Goal: Information Seeking & Learning: Check status

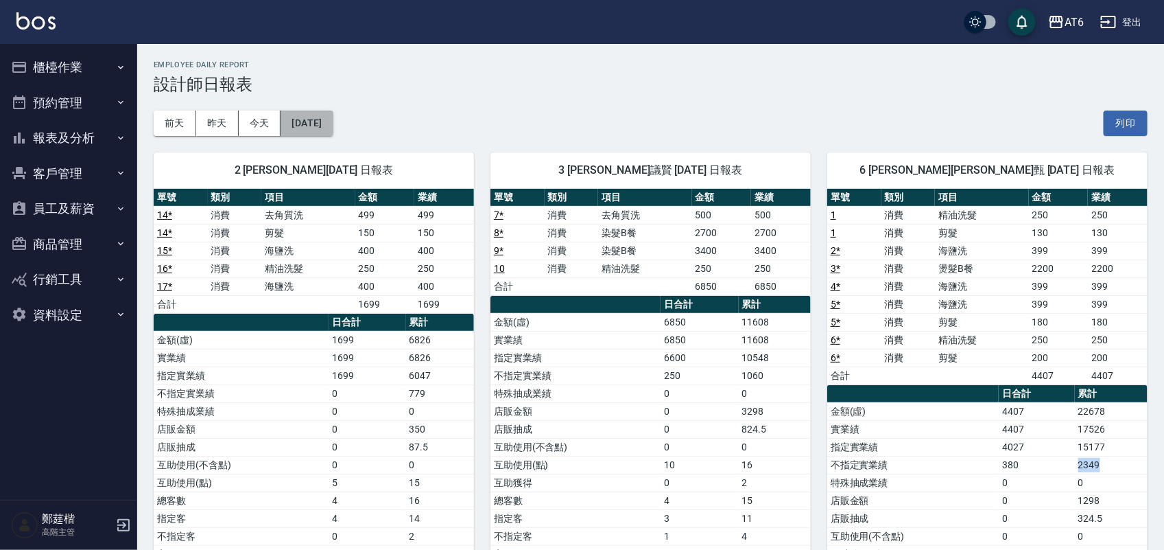
click at [327, 134] on button "2025/09/06" at bounding box center [307, 122] width 52 height 25
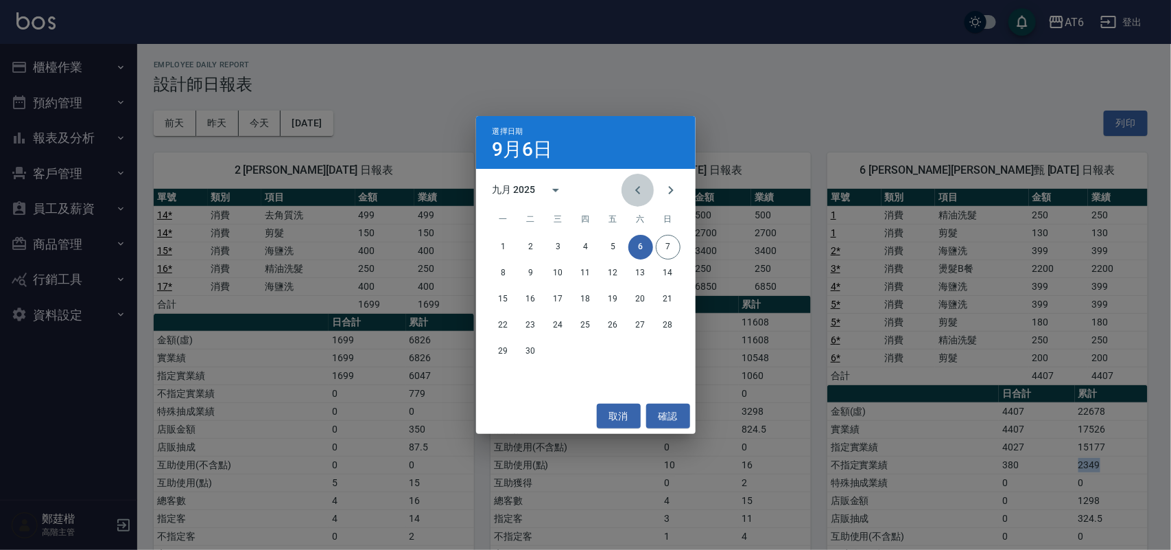
click at [643, 190] on icon "Previous month" at bounding box center [638, 190] width 16 height 16
click at [657, 351] on button "31" at bounding box center [668, 351] width 25 height 25
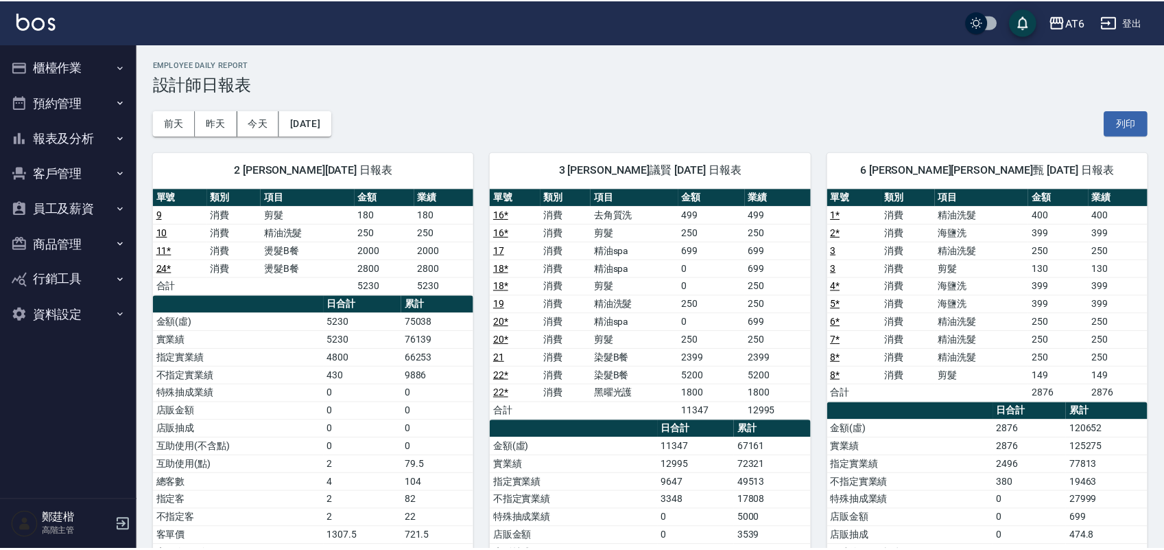
scroll to position [343, 0]
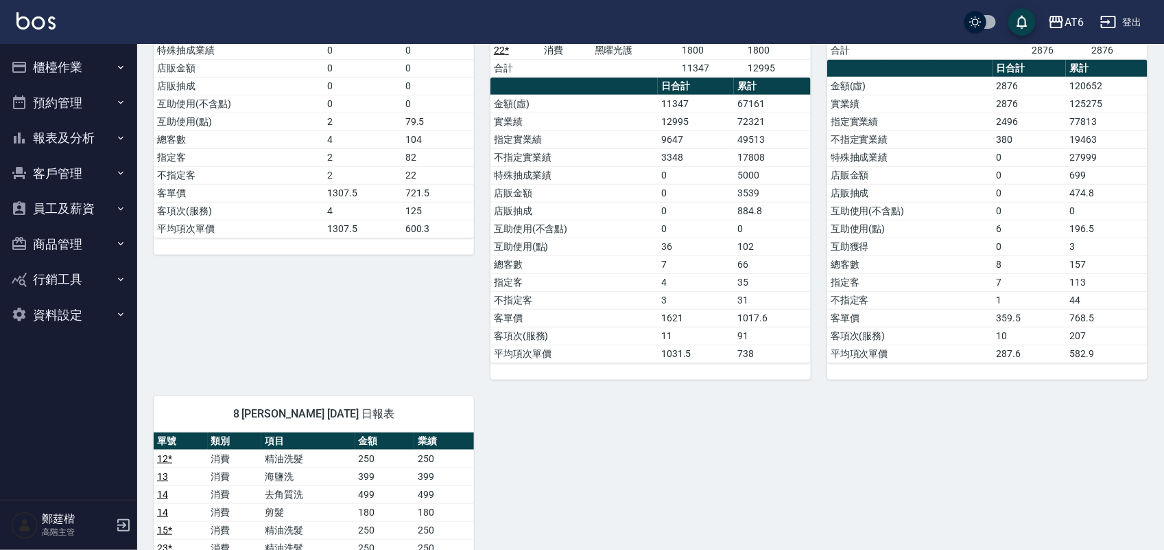
drag, startPoint x: 1070, startPoint y: 288, endPoint x: 1081, endPoint y: 286, distance: 11.2
click at [1074, 288] on td "113" at bounding box center [1107, 282] width 82 height 18
click at [698, 326] on td "1621" at bounding box center [696, 318] width 76 height 18
drag, startPoint x: 1086, startPoint y: 298, endPoint x: 1074, endPoint y: 303, distance: 13.0
click at [1074, 303] on td "44" at bounding box center [1107, 300] width 82 height 18
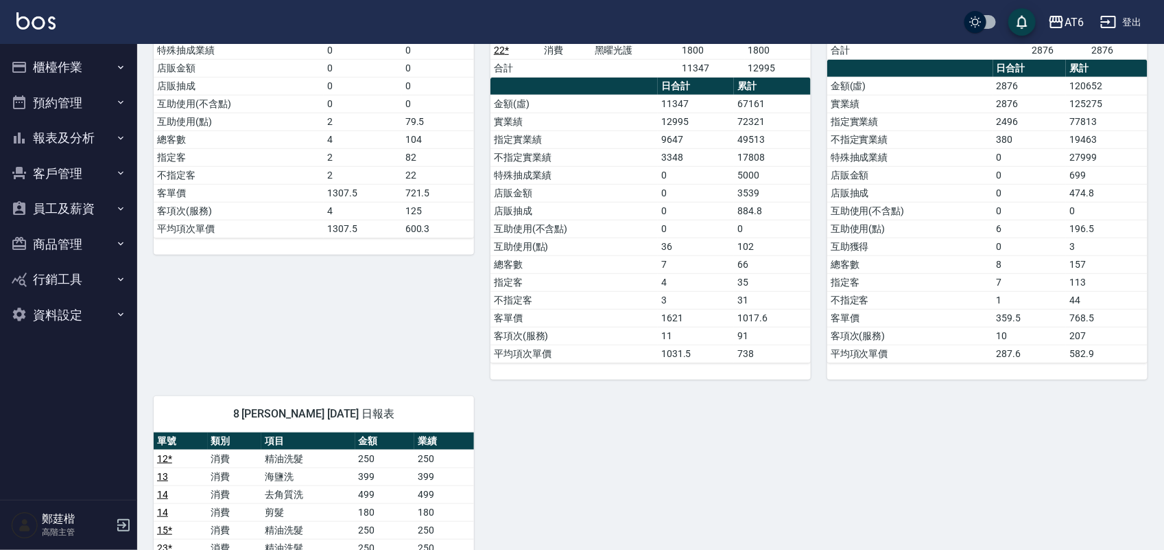
drag, startPoint x: 1072, startPoint y: 303, endPoint x: 1062, endPoint y: 307, distance: 11.4
click at [1058, 309] on tr "不指定客 1 44" at bounding box center [987, 300] width 320 height 18
click at [1083, 305] on td "44" at bounding box center [1107, 300] width 82 height 18
drag, startPoint x: 1088, startPoint y: 296, endPoint x: 1024, endPoint y: 299, distance: 63.9
click at [1031, 299] on tr "不指定客 1 44" at bounding box center [987, 300] width 320 height 18
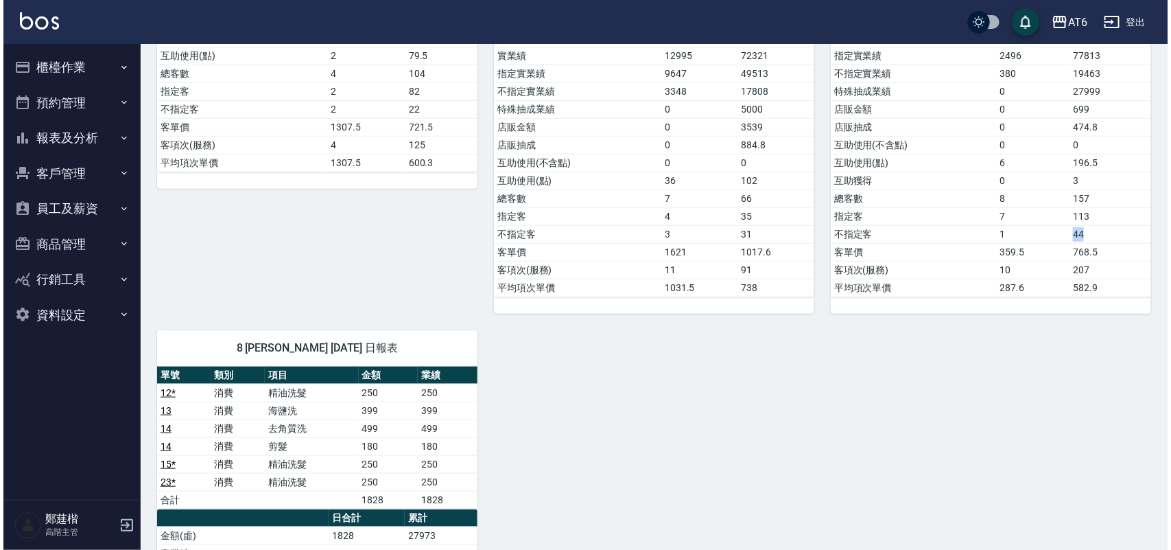
scroll to position [198, 0]
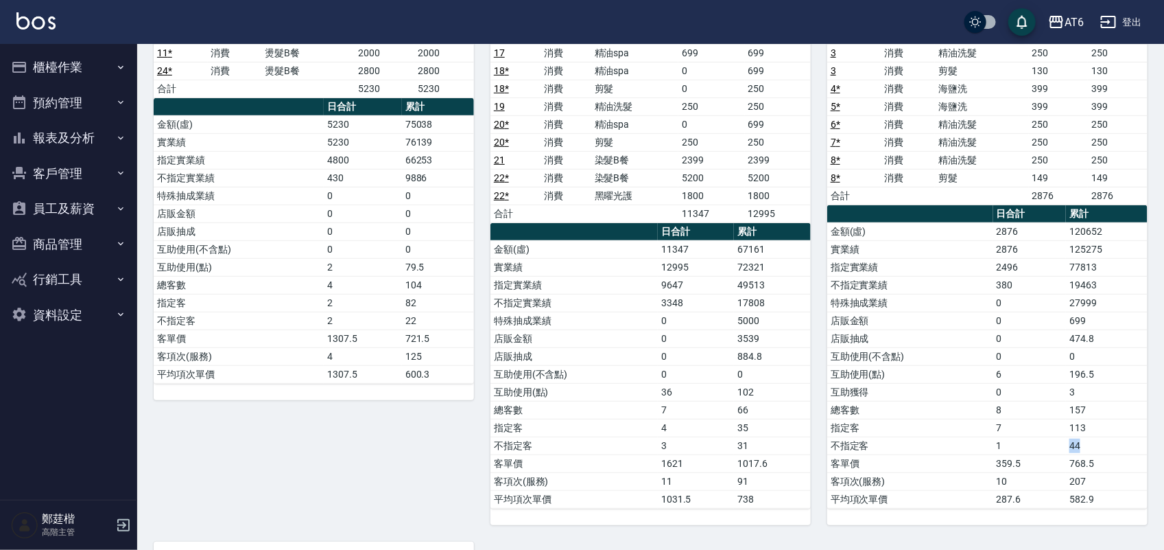
click at [1083, 449] on td "44" at bounding box center [1107, 445] width 82 height 18
click at [1058, 290] on td "380" at bounding box center [1030, 285] width 73 height 18
drag, startPoint x: 1067, startPoint y: 287, endPoint x: 1109, endPoint y: 286, distance: 42.5
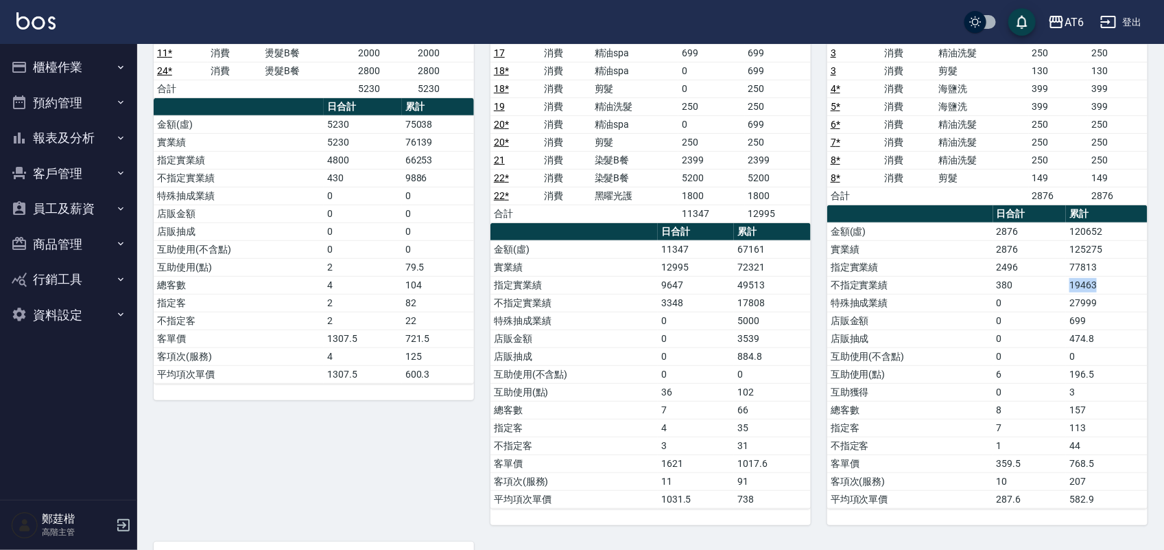
click at [1109, 286] on td "19463" at bounding box center [1107, 285] width 82 height 18
click at [1055, 25] on icon "button" at bounding box center [1056, 22] width 16 height 16
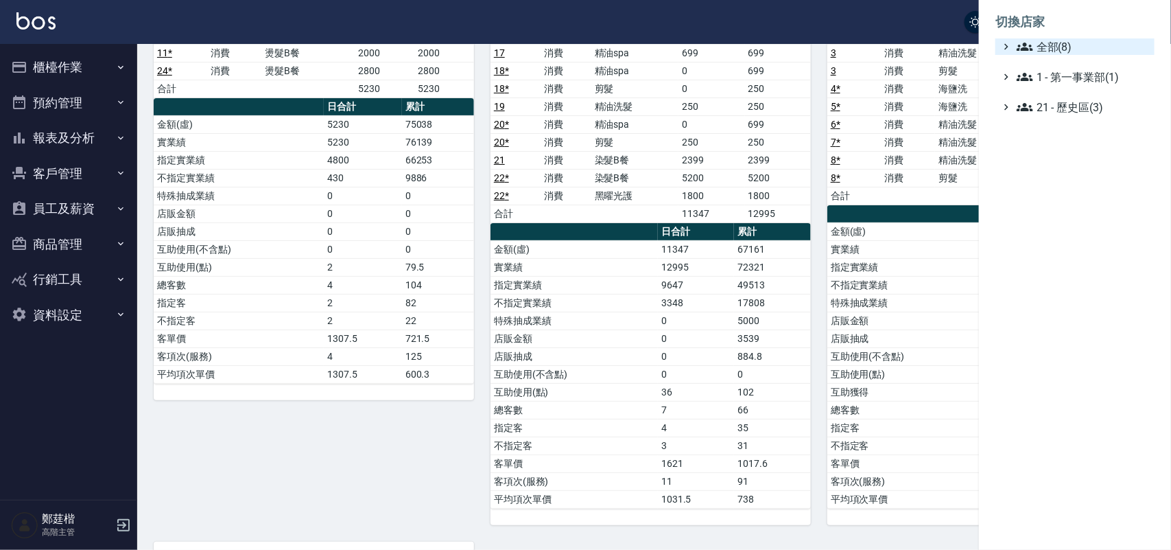
click at [1014, 49] on div "全部(8)" at bounding box center [1081, 46] width 135 height 16
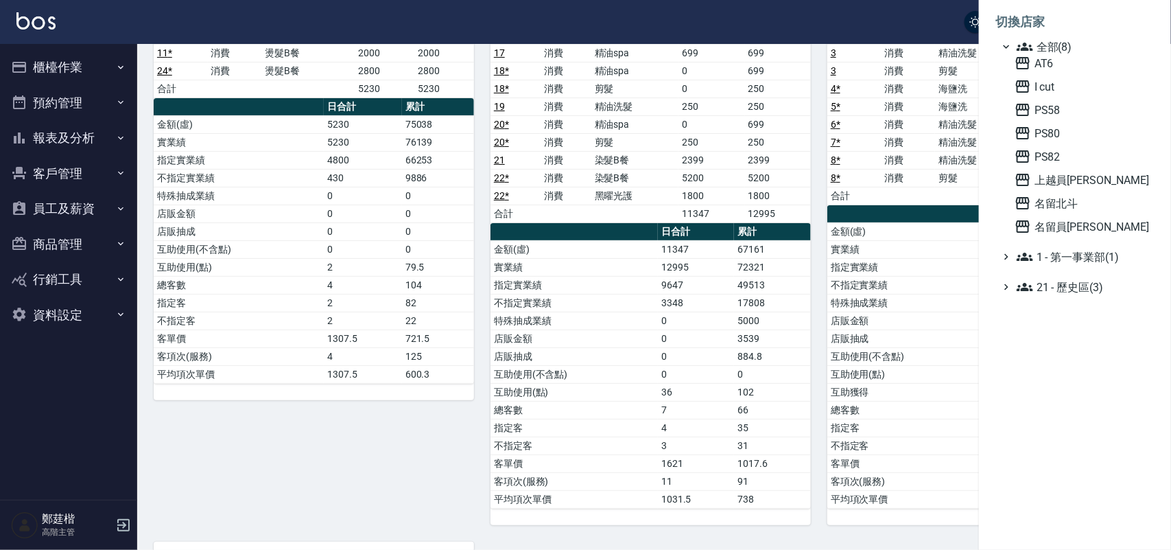
drag, startPoint x: 1074, startPoint y: 199, endPoint x: 0, endPoint y: 145, distance: 1075.8
click at [1070, 200] on span "名留北斗" at bounding box center [1082, 203] width 134 height 16
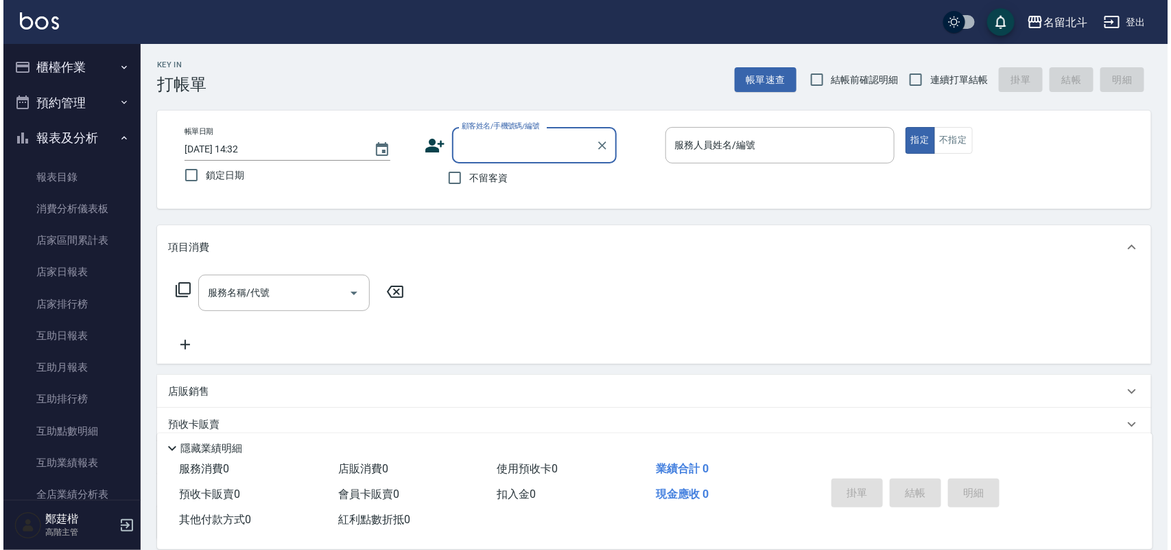
scroll to position [343, 0]
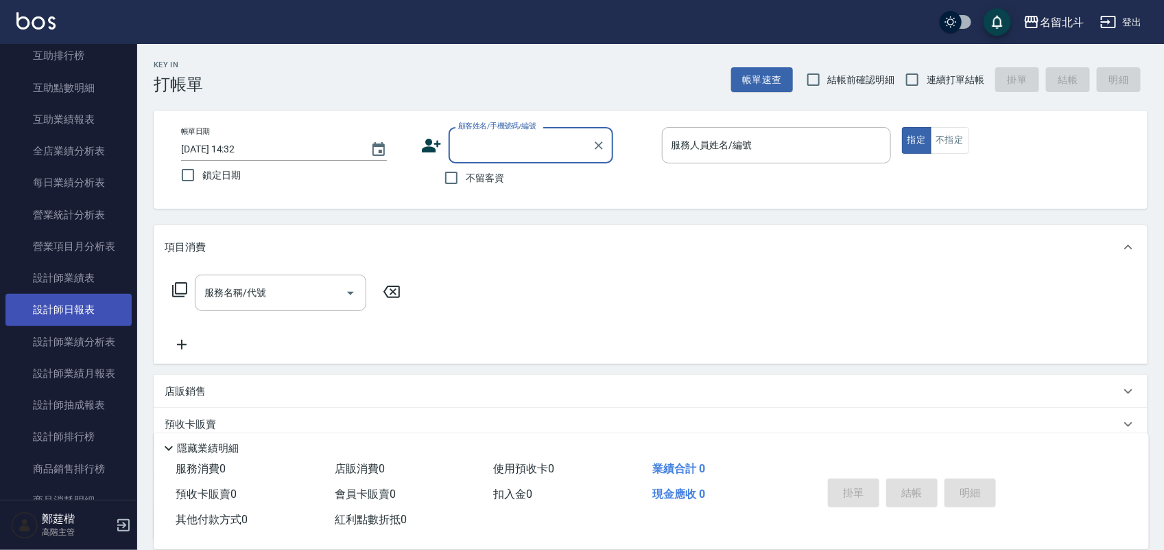
click at [93, 314] on link "設計師日報表" at bounding box center [68, 310] width 126 height 32
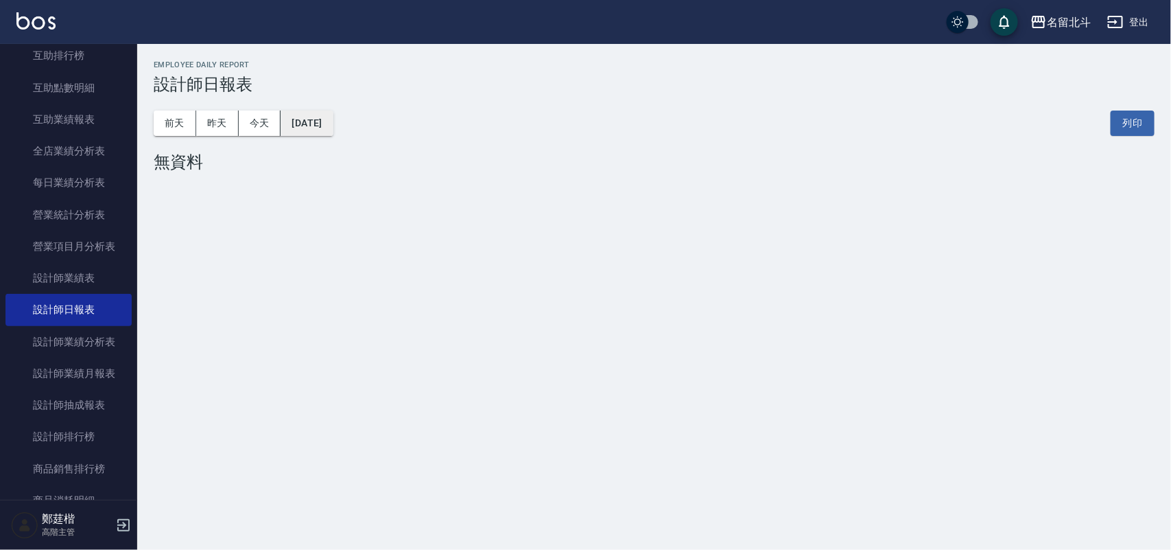
click at [298, 114] on button "[DATE]" at bounding box center [307, 122] width 52 height 25
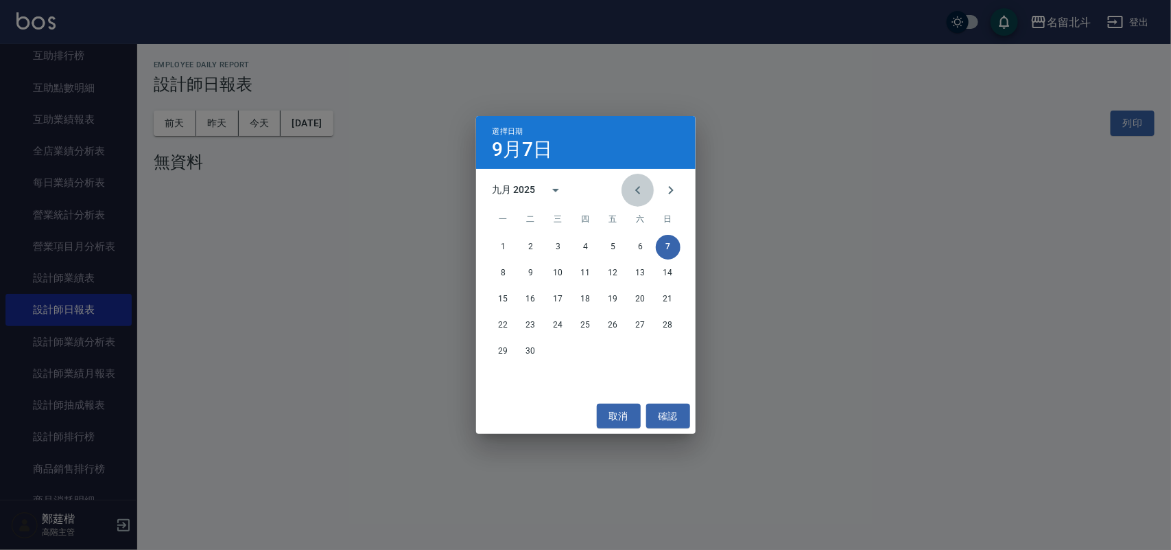
click at [643, 176] on button "Previous month" at bounding box center [638, 190] width 33 height 33
click at [669, 344] on button "31" at bounding box center [668, 351] width 25 height 25
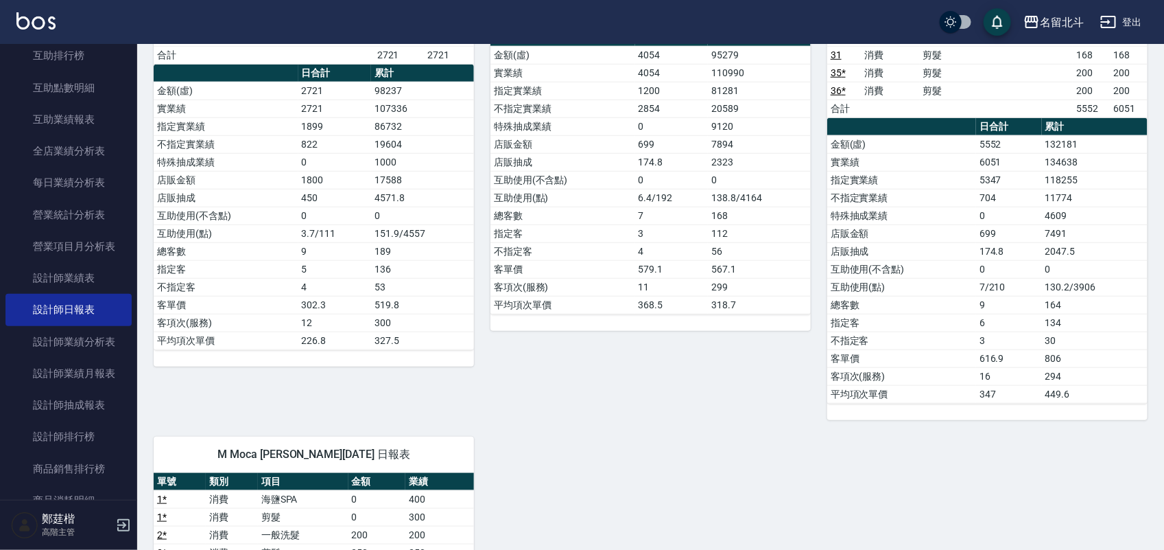
scroll to position [429, 0]
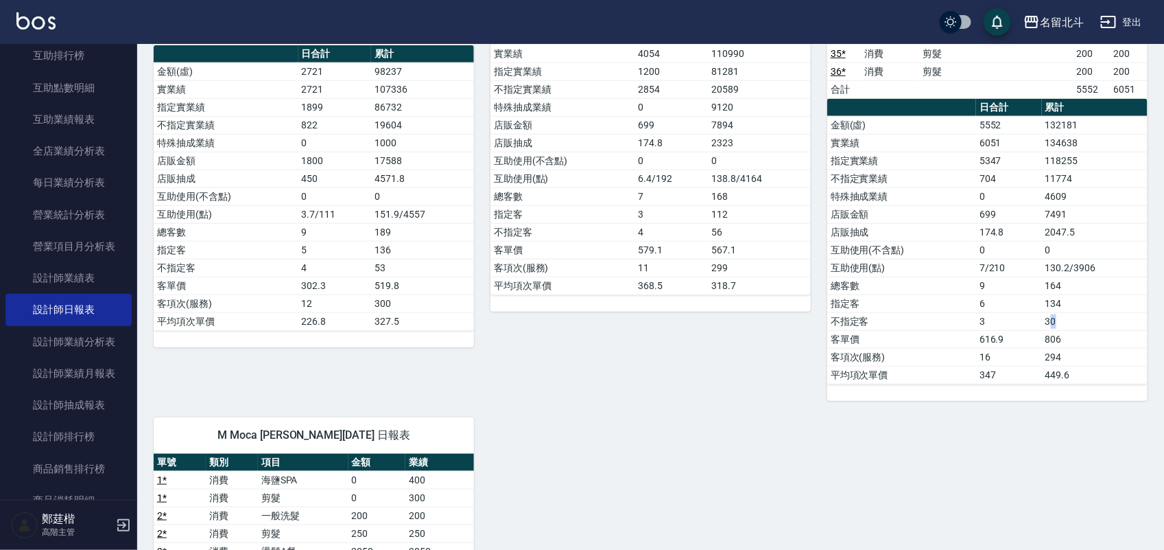
drag, startPoint x: 1057, startPoint y: 326, endPoint x: 1050, endPoint y: 327, distance: 6.9
click at [1050, 327] on td "30" at bounding box center [1095, 321] width 106 height 18
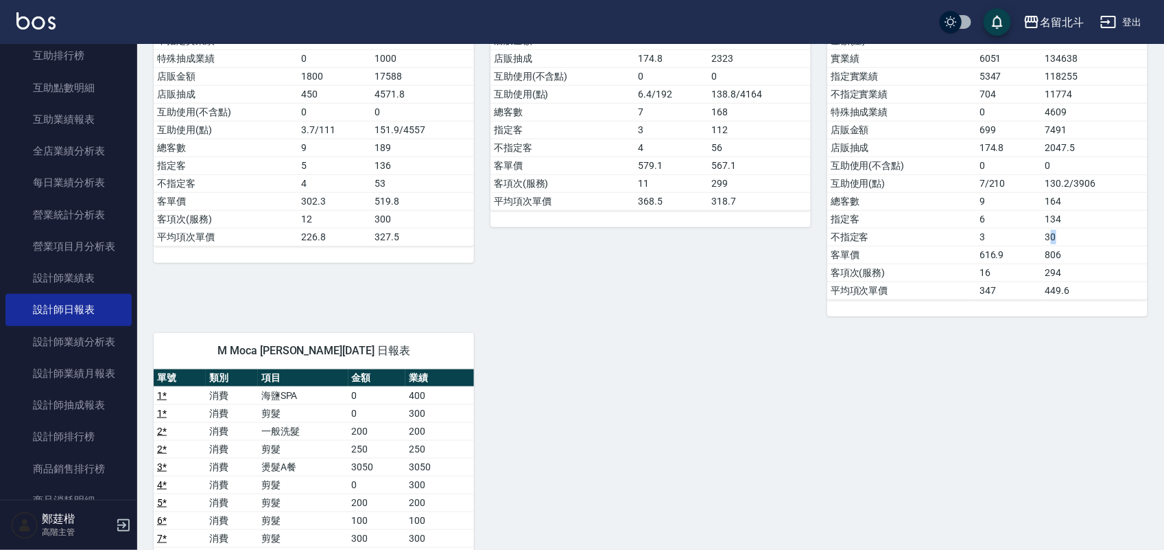
scroll to position [504, 0]
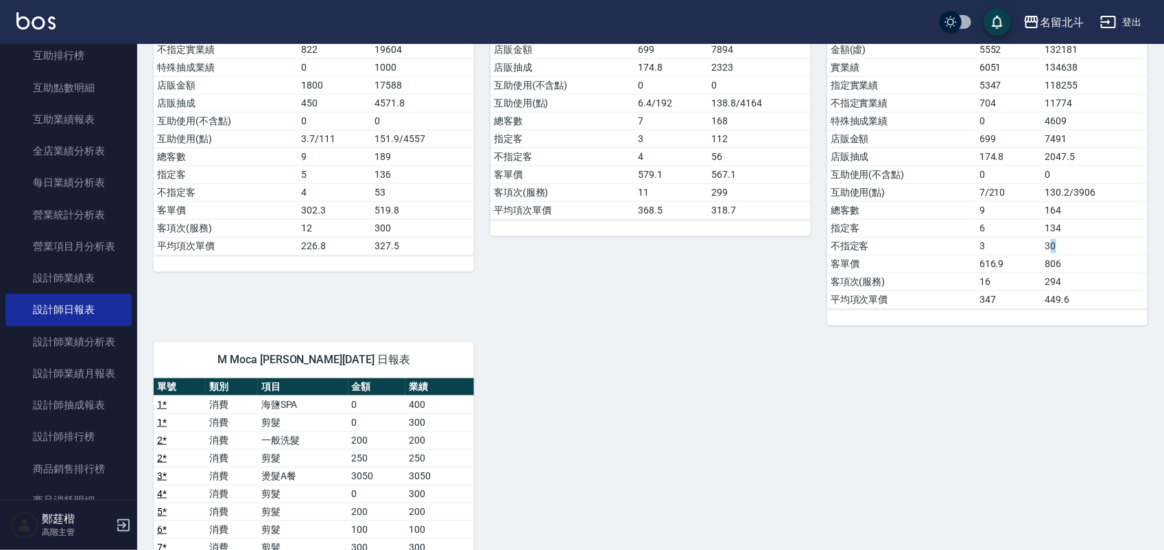
click at [1074, 249] on td "30" at bounding box center [1095, 246] width 106 height 18
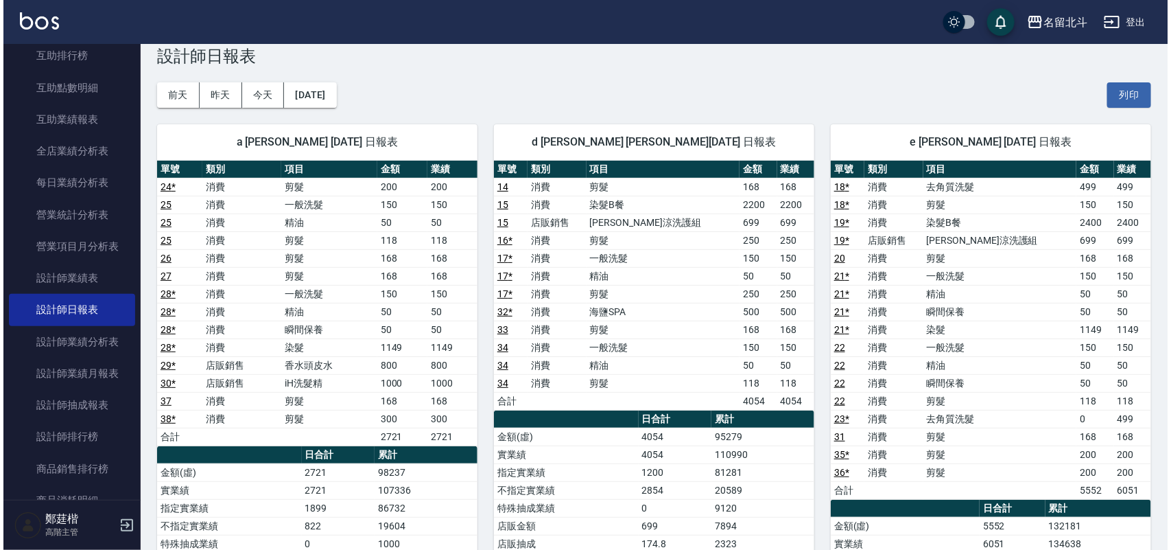
scroll to position [0, 0]
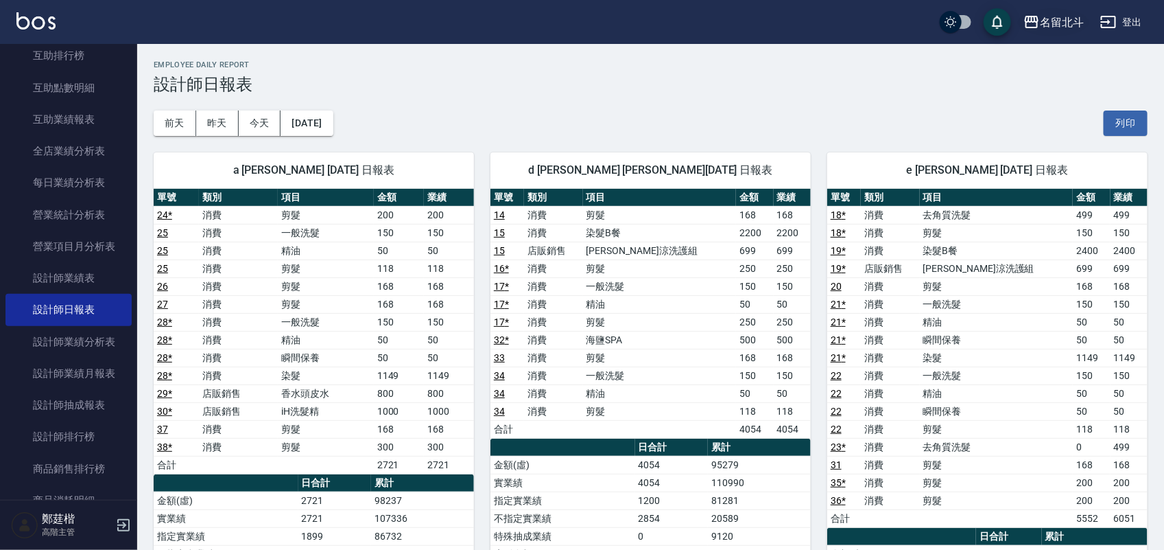
click at [1052, 27] on div "名留北斗" at bounding box center [1062, 22] width 44 height 17
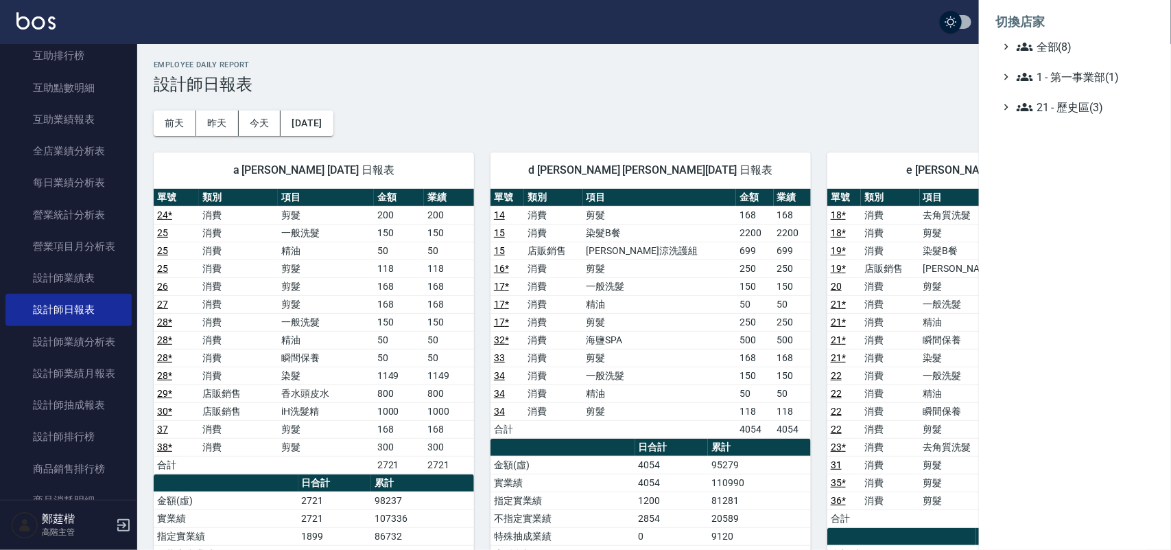
click at [1057, 36] on li "切換店家" at bounding box center [1075, 21] width 159 height 33
click at [1057, 42] on span "全部(8)" at bounding box center [1083, 46] width 132 height 16
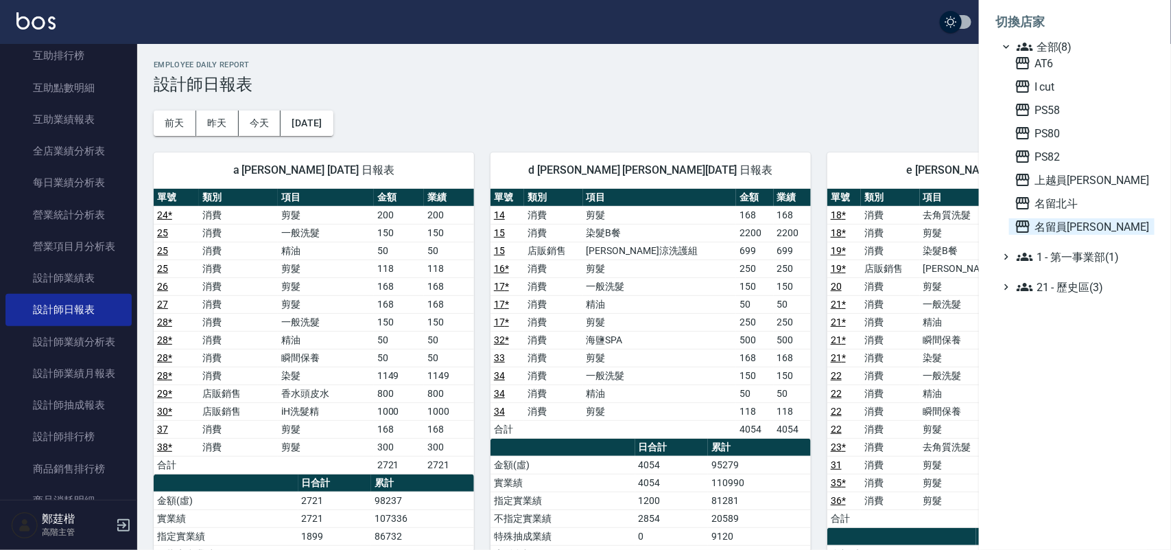
click at [1066, 224] on span "名留員[PERSON_NAME]" at bounding box center [1082, 226] width 134 height 16
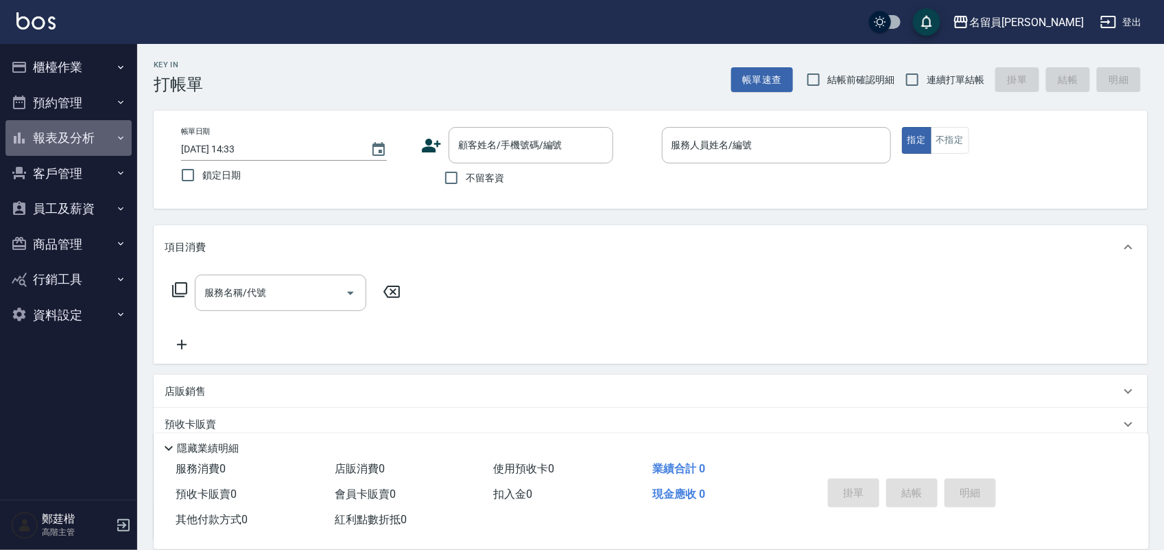
click at [108, 139] on button "報表及分析" at bounding box center [68, 138] width 126 height 36
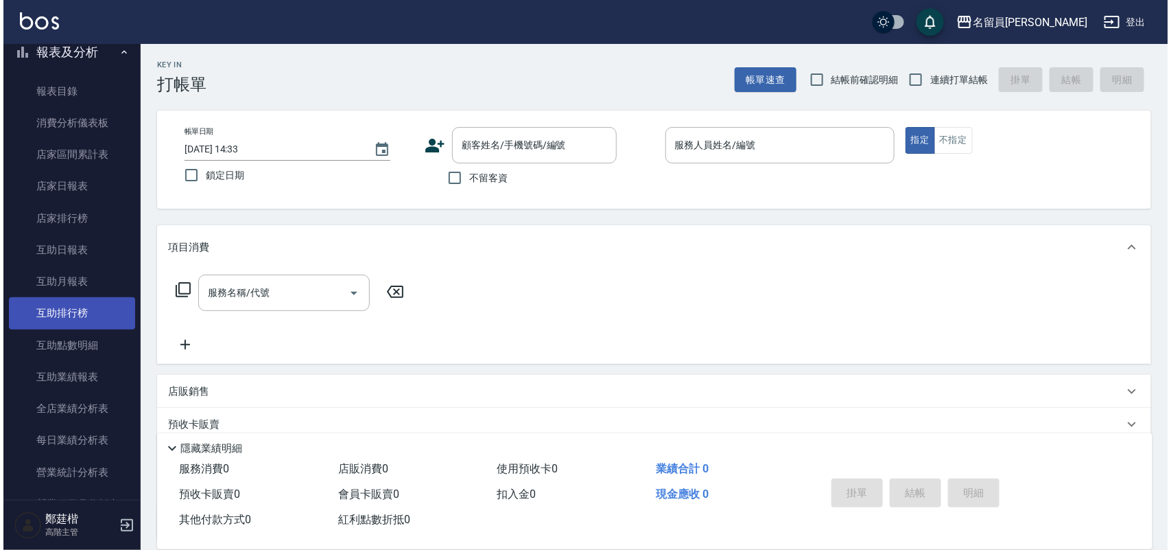
scroll to position [172, 0]
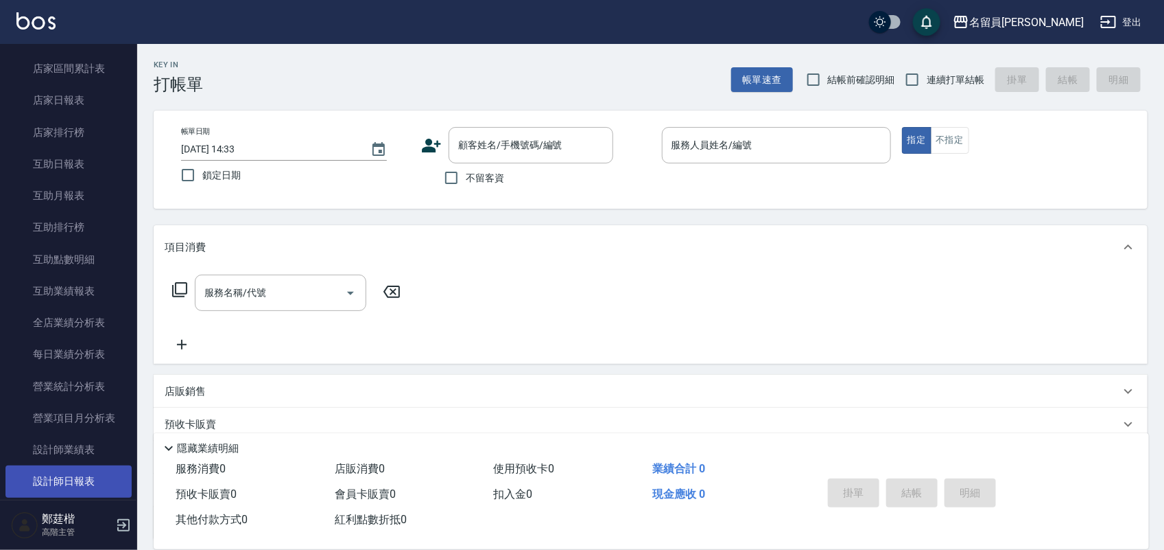
click at [73, 472] on link "設計師日報表" at bounding box center [68, 481] width 126 height 32
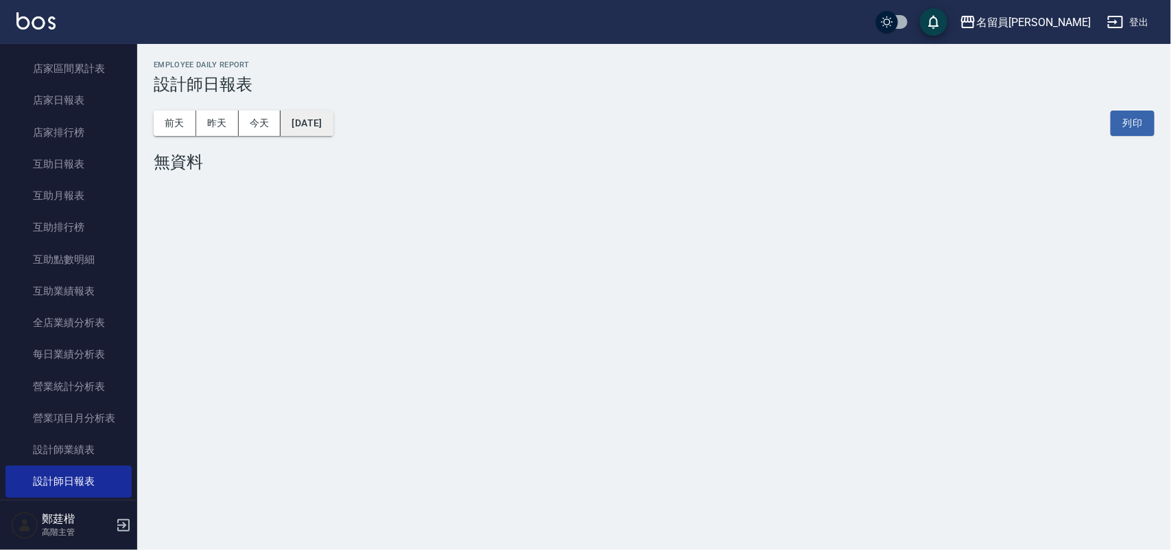
click at [321, 120] on button "[DATE]" at bounding box center [307, 122] width 52 height 25
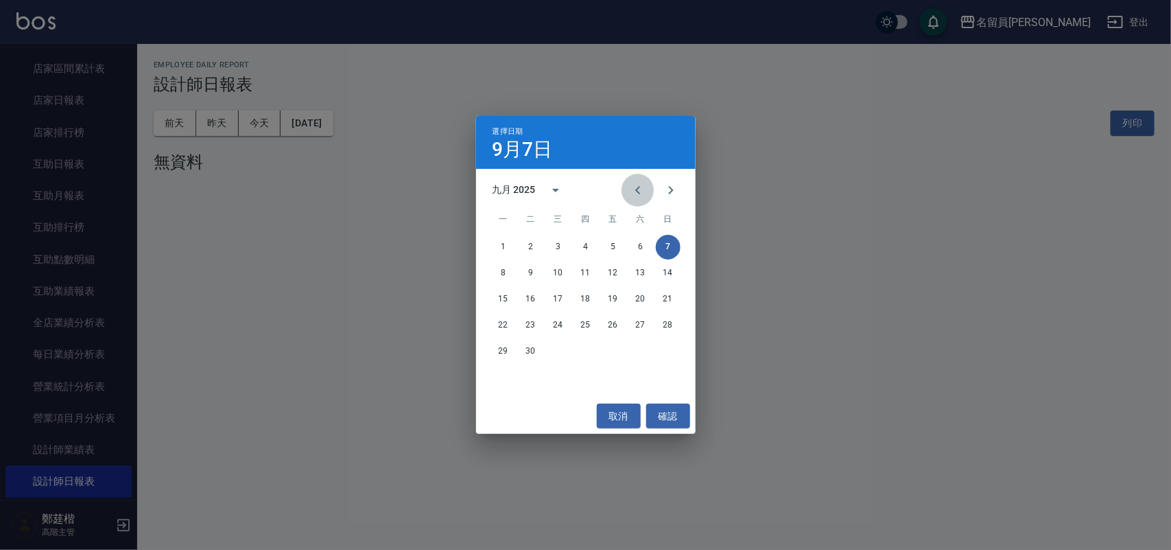
click at [633, 193] on icon "Previous month" at bounding box center [638, 190] width 16 height 16
click at [659, 351] on button "31" at bounding box center [668, 351] width 25 height 25
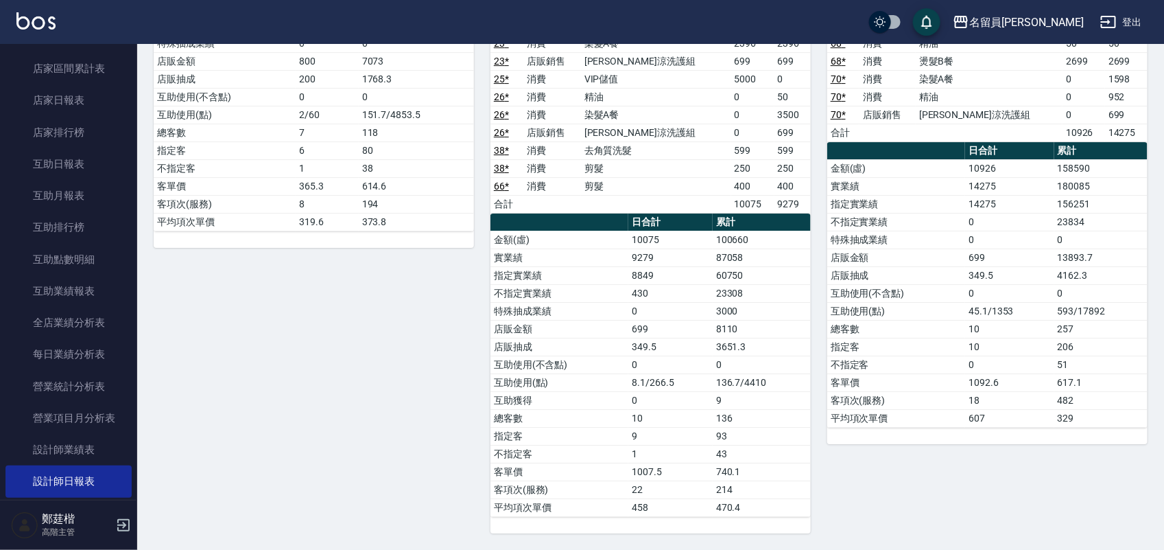
scroll to position [2024, 0]
drag, startPoint x: 1072, startPoint y: 362, endPoint x: 1050, endPoint y: 361, distance: 22.7
click at [1050, 361] on tr "不指定客 0 51" at bounding box center [987, 364] width 320 height 18
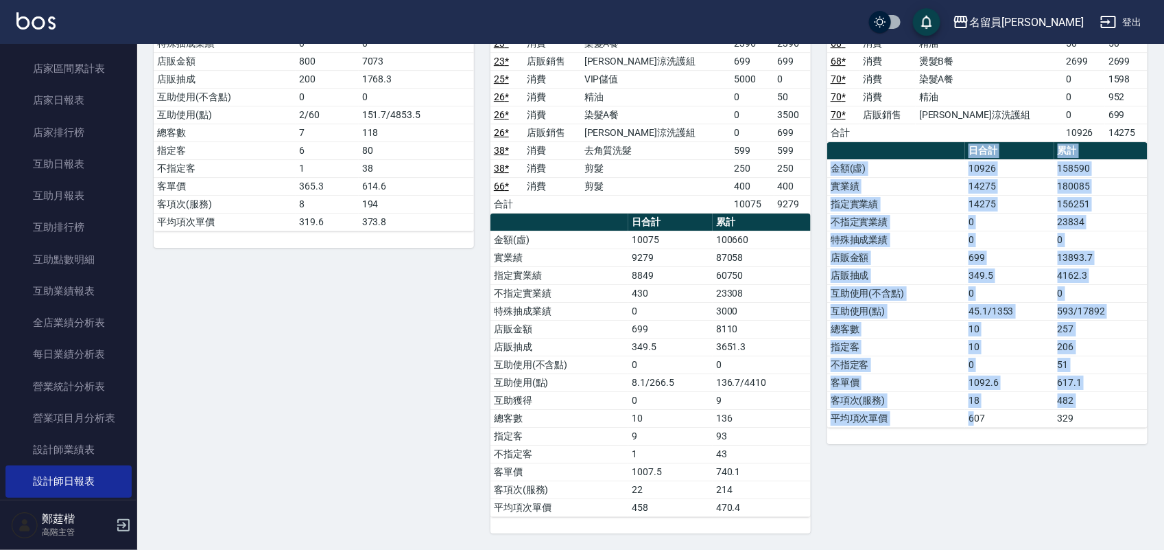
click at [983, 427] on div "單號 類別 項目 金額 業績 3 * 消費 剪髮 250 250 4 * 消費 儲值現金卷 0 500 4 * 消費 燙髮B餐 1300 1300 4 * 店…" at bounding box center [987, 97] width 320 height 694
click at [976, 463] on div "Z 維尼 黃伊萍 08/31/2025 日報表 單號 類別 項目 金額 業績 3 * 消費 剪髮 250 250 4 * 消費 儲值現金卷 0 500 4 *…" at bounding box center [979, 115] width 337 height 836
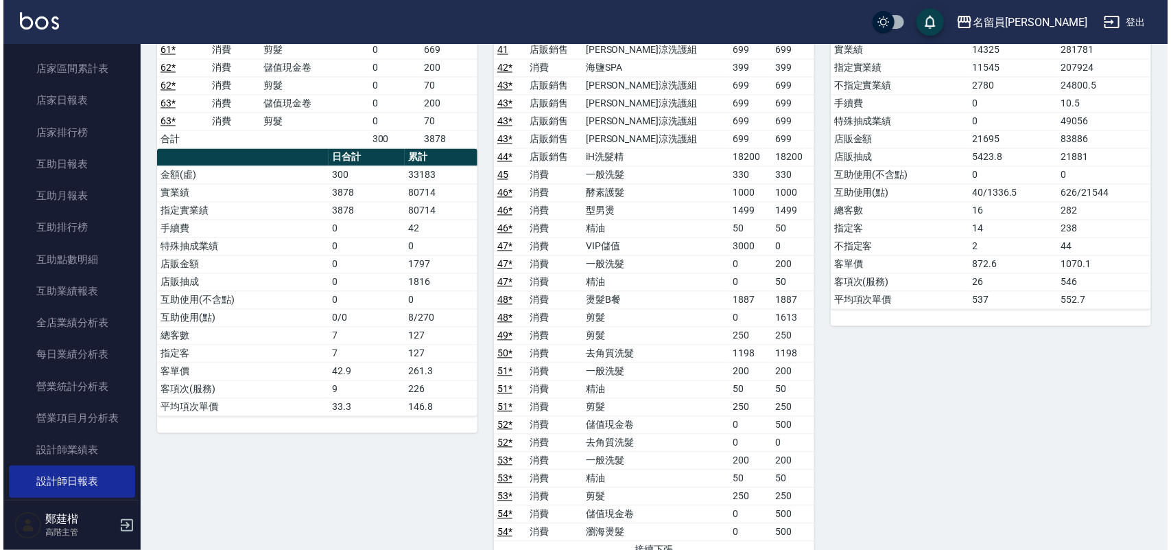
scroll to position [995, 0]
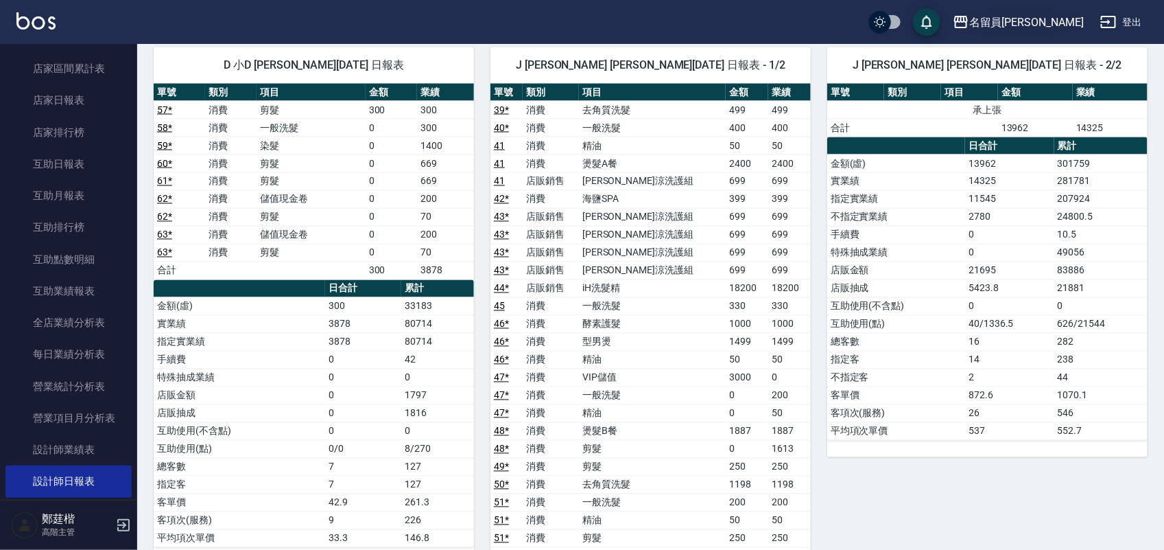
click at [1057, 29] on div "名留員[PERSON_NAME]" at bounding box center [1026, 22] width 115 height 17
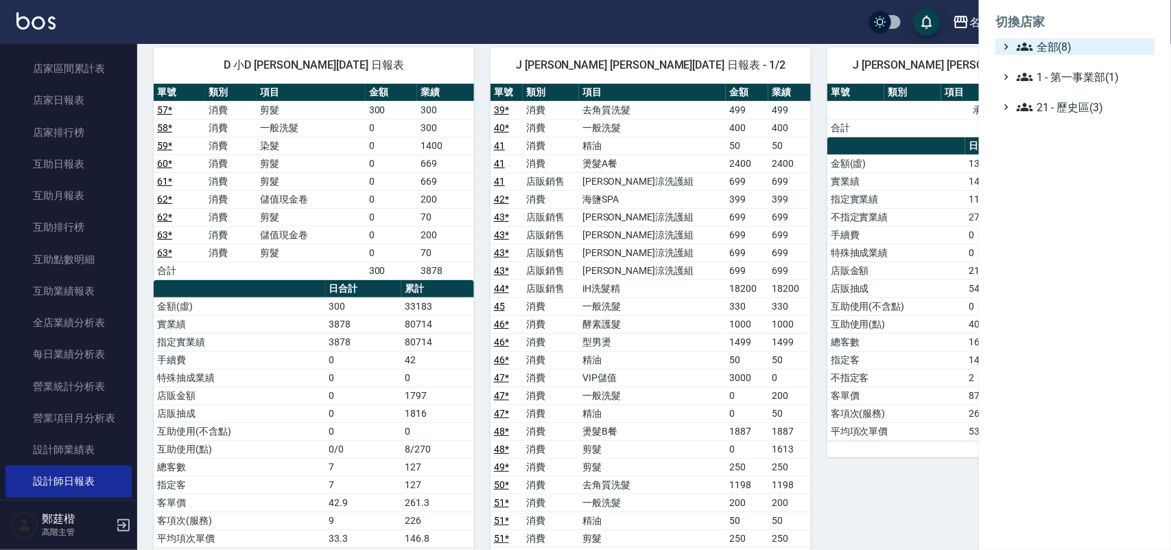
click at [1069, 54] on span "全部(8)" at bounding box center [1083, 46] width 132 height 16
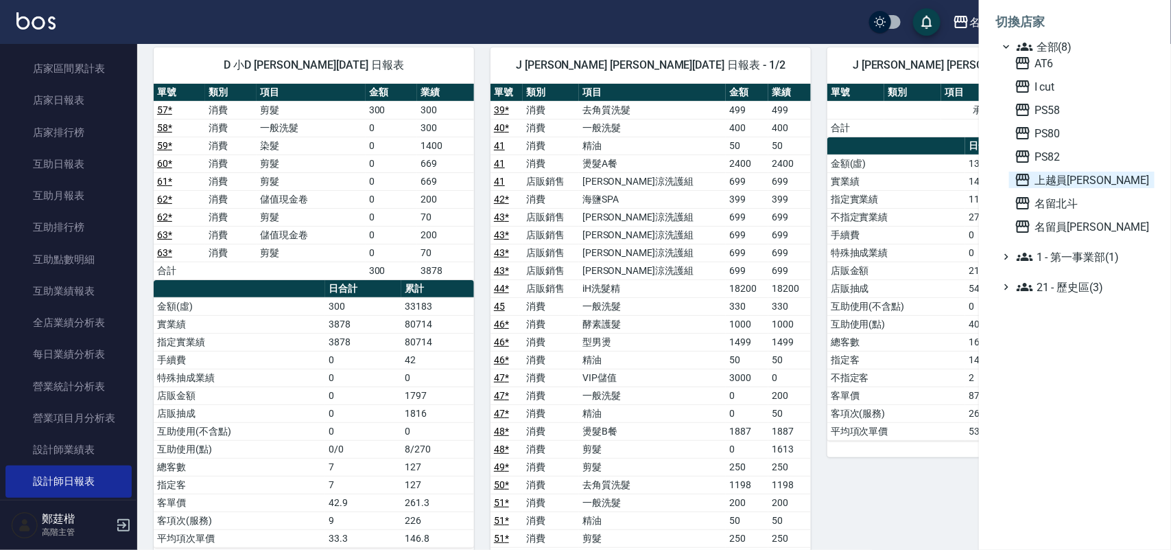
click at [1079, 180] on span "上越員[PERSON_NAME]" at bounding box center [1082, 180] width 134 height 16
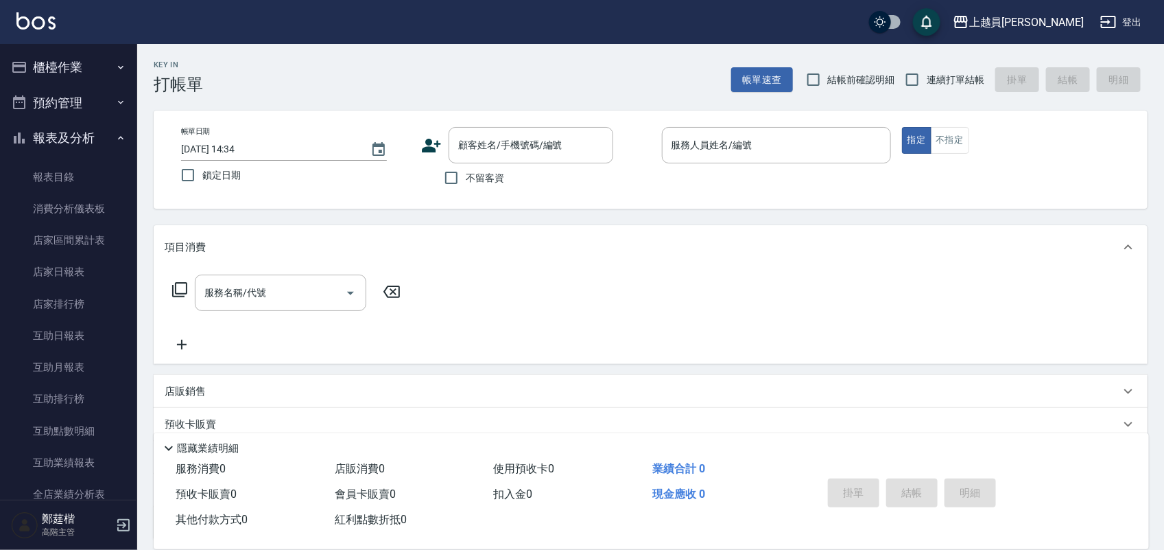
scroll to position [429, 0]
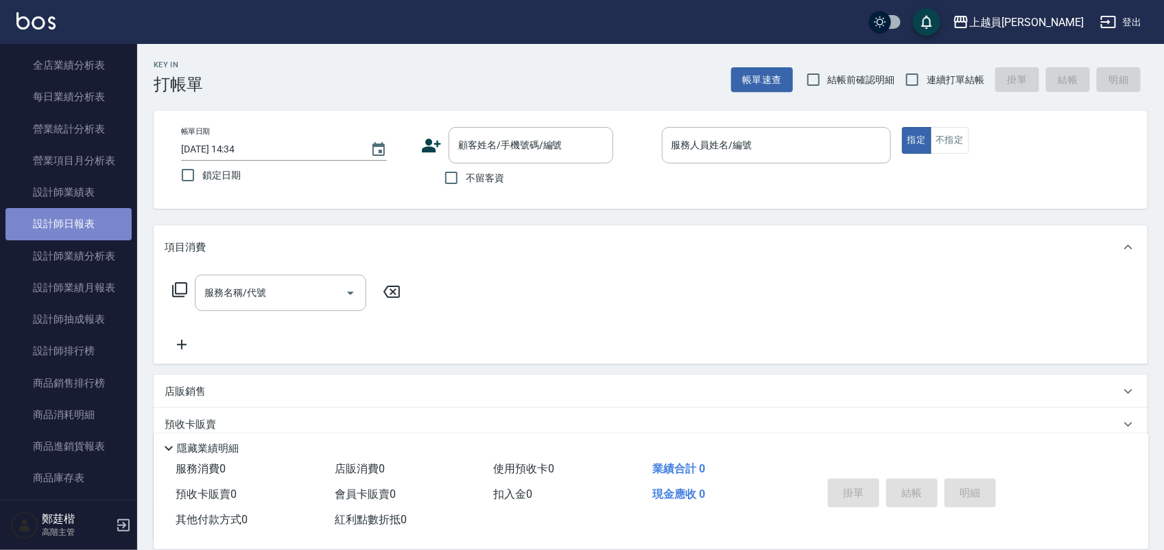
click at [71, 227] on link "設計師日報表" at bounding box center [68, 224] width 126 height 32
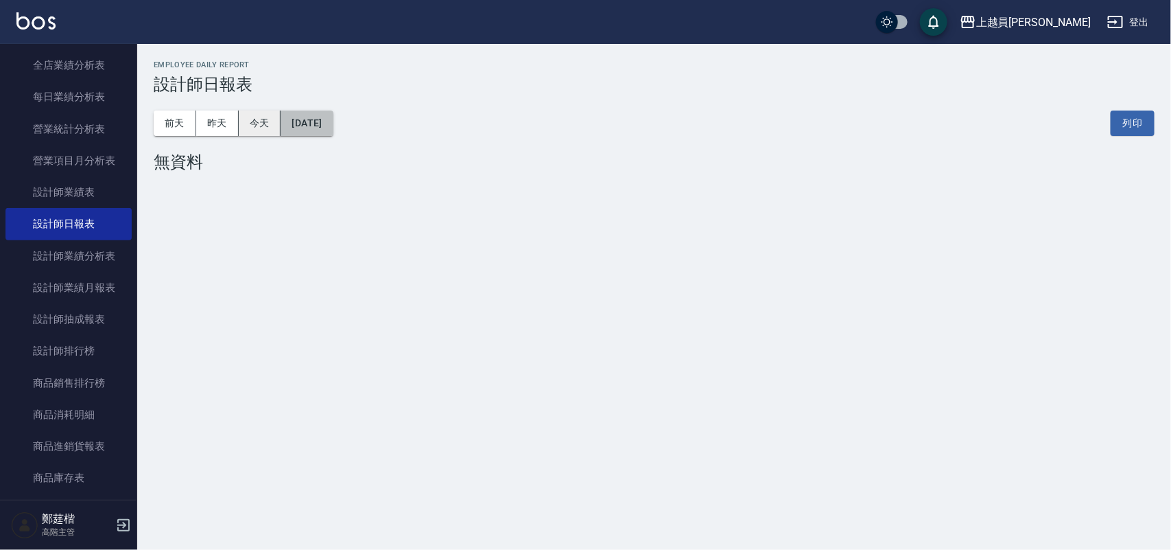
click at [303, 120] on button "[DATE]" at bounding box center [307, 122] width 52 height 25
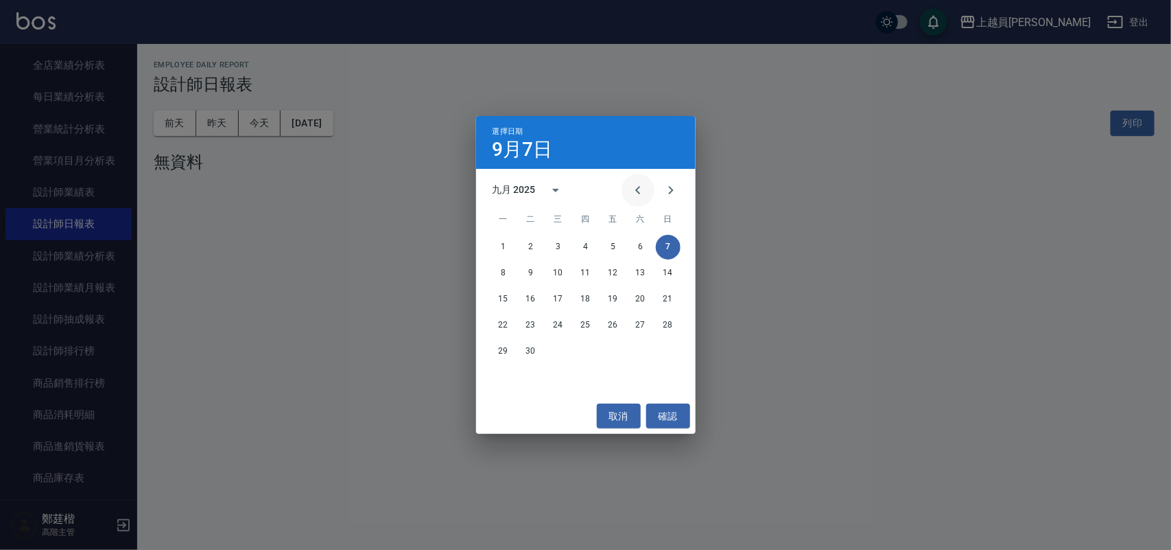
click at [642, 180] on button "Previous month" at bounding box center [638, 190] width 33 height 33
click at [667, 349] on button "31" at bounding box center [668, 351] width 25 height 25
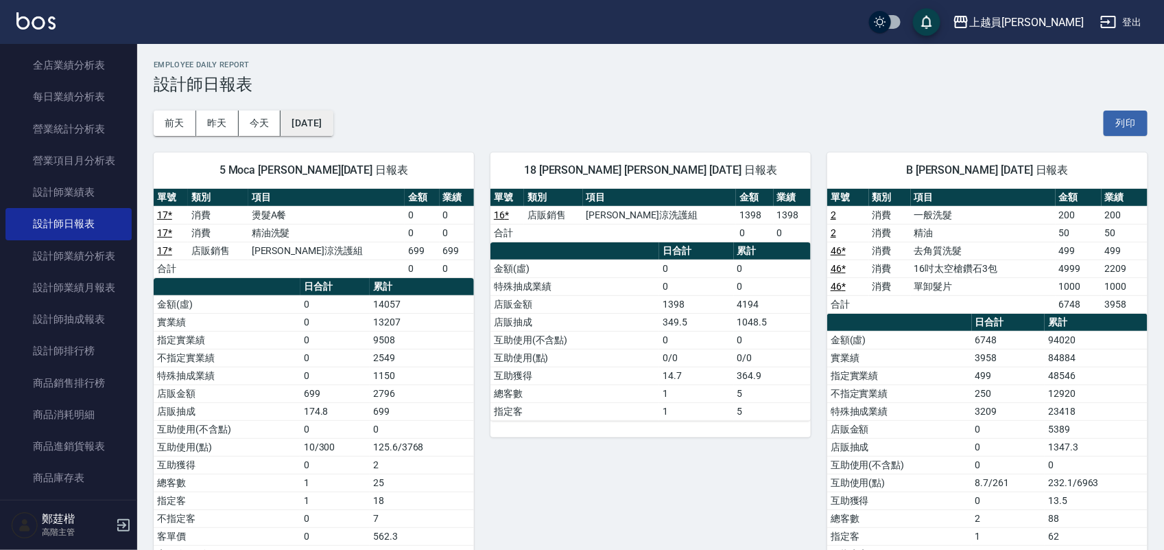
click at [333, 127] on button "[DATE]" at bounding box center [307, 122] width 52 height 25
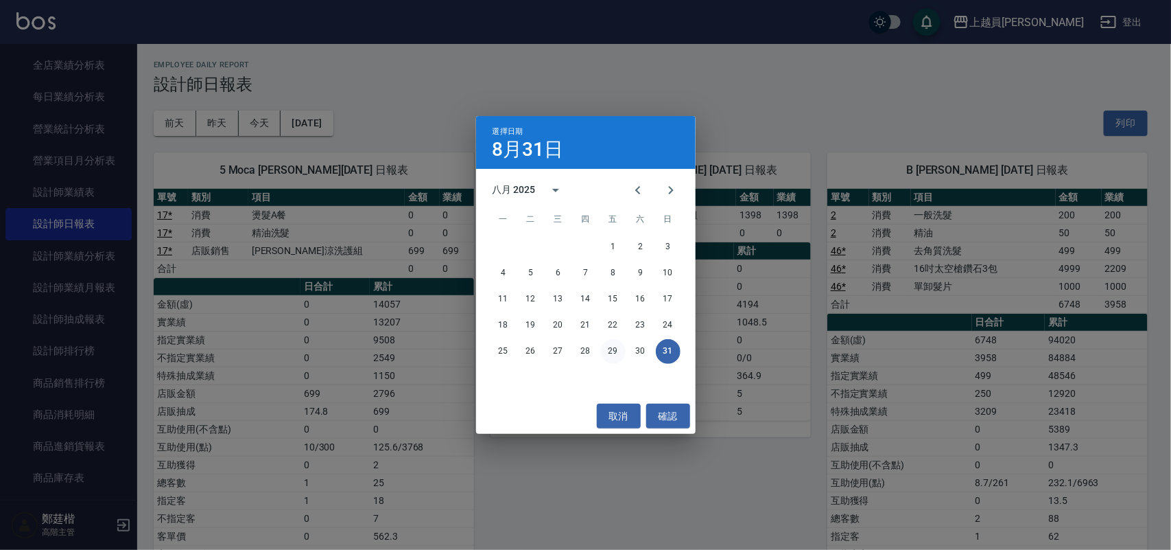
click at [614, 346] on button "29" at bounding box center [613, 351] width 25 height 25
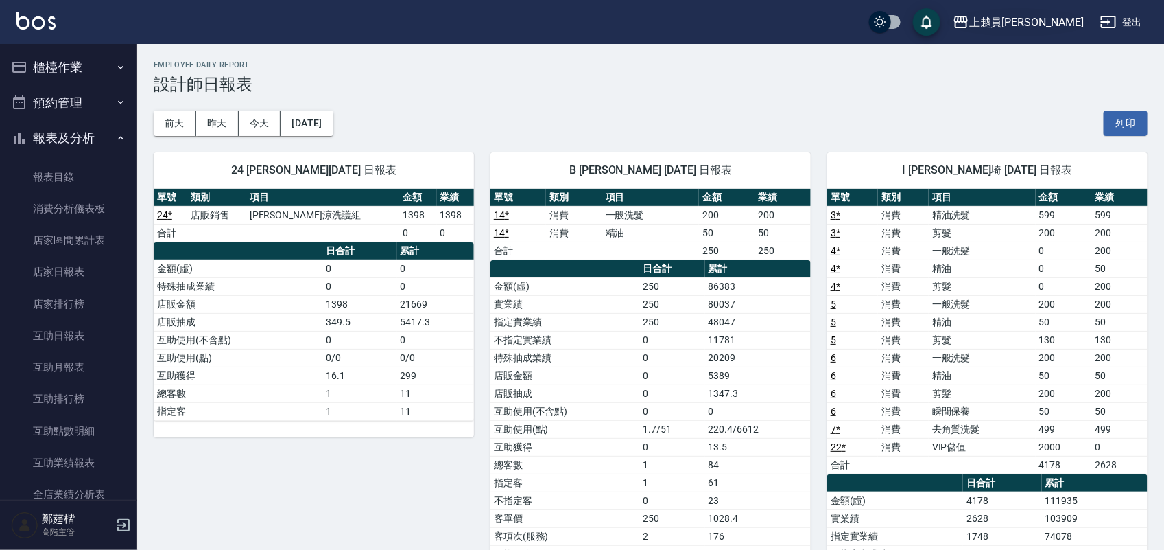
click at [1055, 23] on div "上越員[PERSON_NAME]" at bounding box center [1026, 22] width 115 height 17
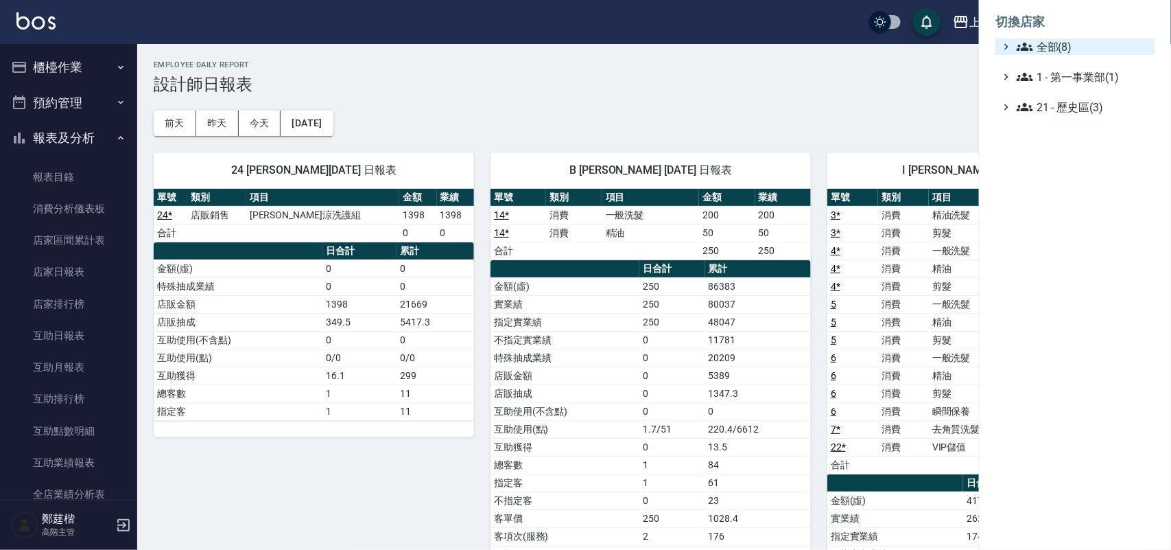
click at [1059, 42] on span "全部(8)" at bounding box center [1083, 46] width 132 height 16
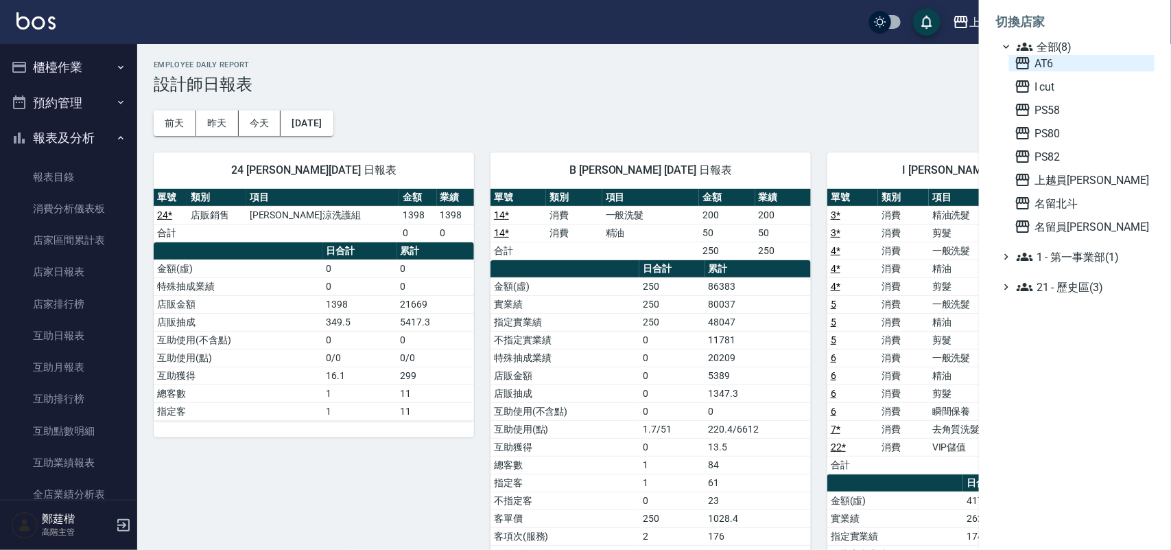
click at [1074, 59] on span "AT6" at bounding box center [1082, 63] width 134 height 16
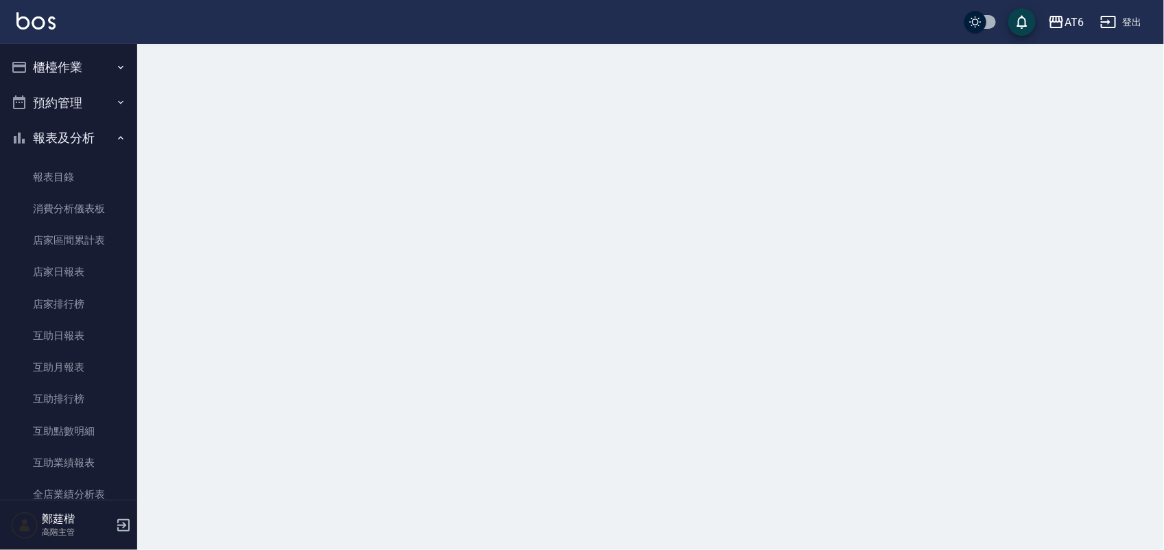
scroll to position [172, 0]
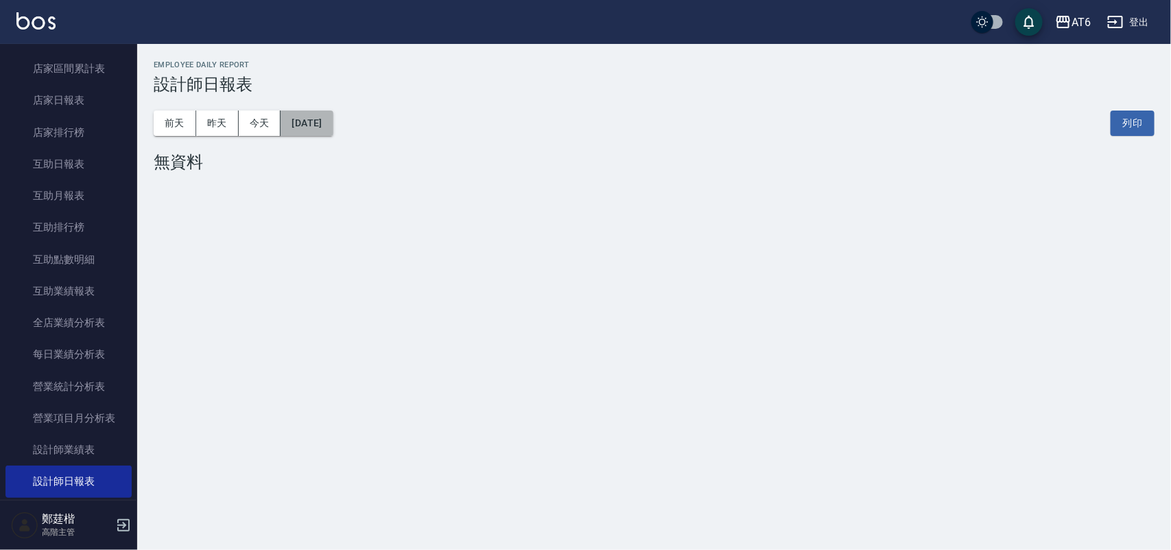
click at [301, 117] on button "[DATE]" at bounding box center [307, 122] width 52 height 25
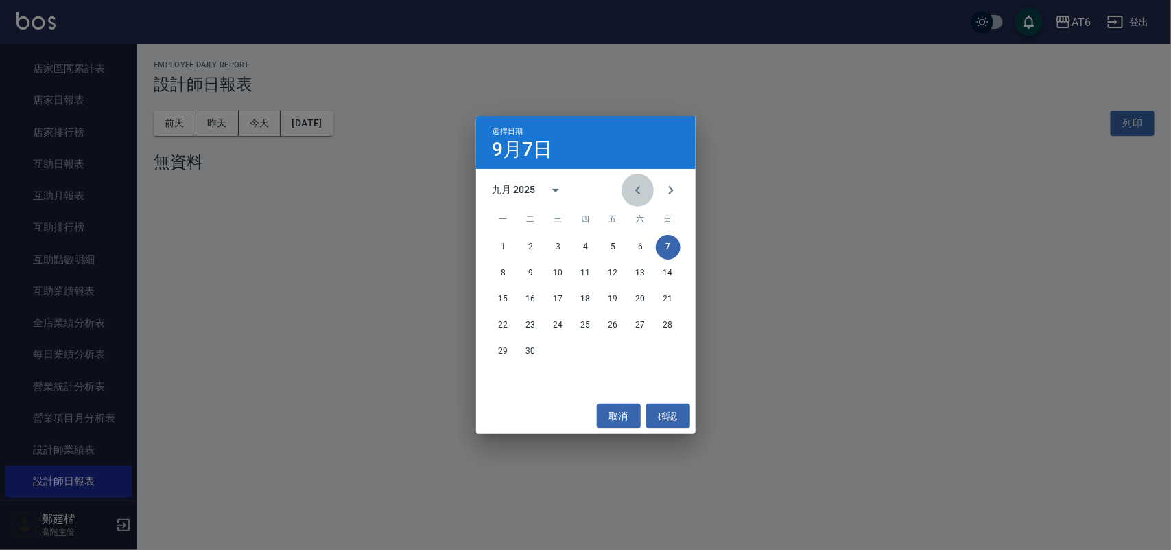
click at [642, 182] on icon "Previous month" at bounding box center [638, 190] width 16 height 16
click at [664, 353] on button "31" at bounding box center [668, 351] width 25 height 25
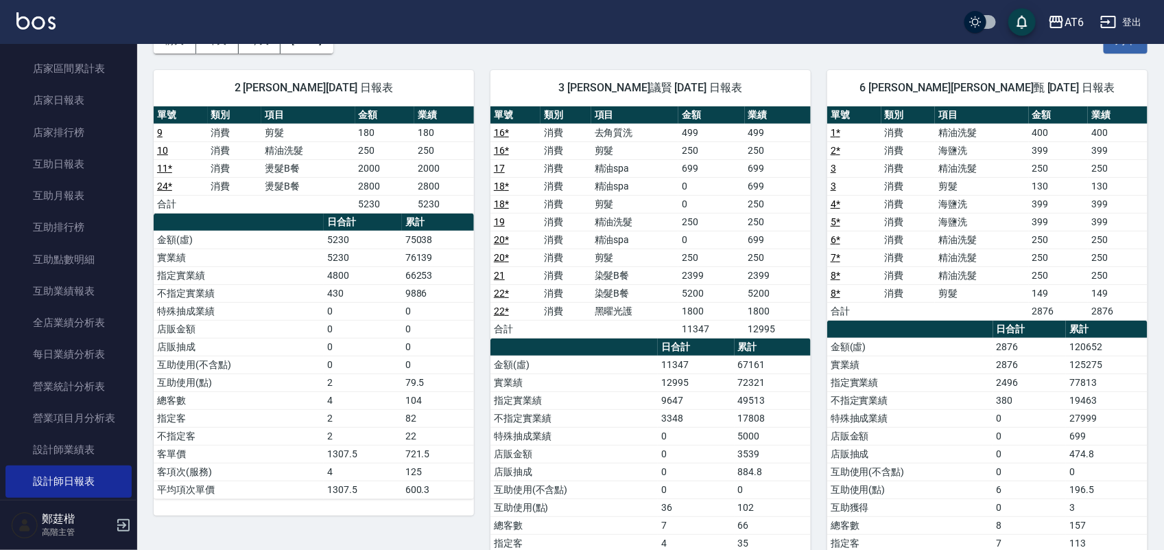
scroll to position [86, 0]
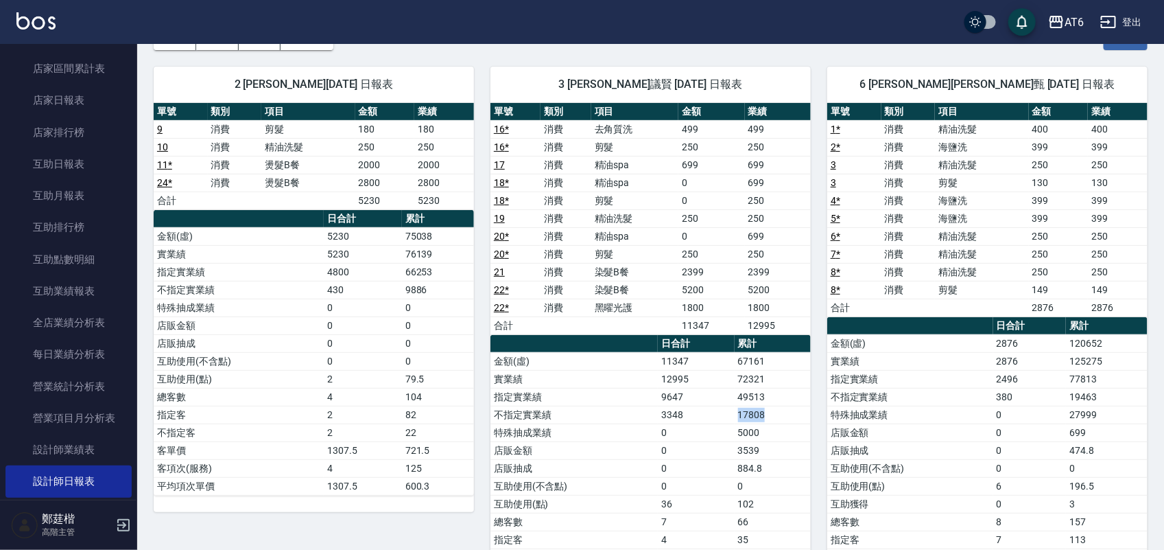
drag, startPoint x: 772, startPoint y: 414, endPoint x: 720, endPoint y: 407, distance: 51.9
click at [722, 407] on tr "不指定實業績 3348 17808" at bounding box center [651, 415] width 320 height 18
drag, startPoint x: 427, startPoint y: 286, endPoint x: 395, endPoint y: 290, distance: 32.5
click at [395, 290] on tr "不指定實業績 430 9886" at bounding box center [314, 290] width 320 height 18
click at [395, 290] on td "430" at bounding box center [363, 290] width 78 height 18
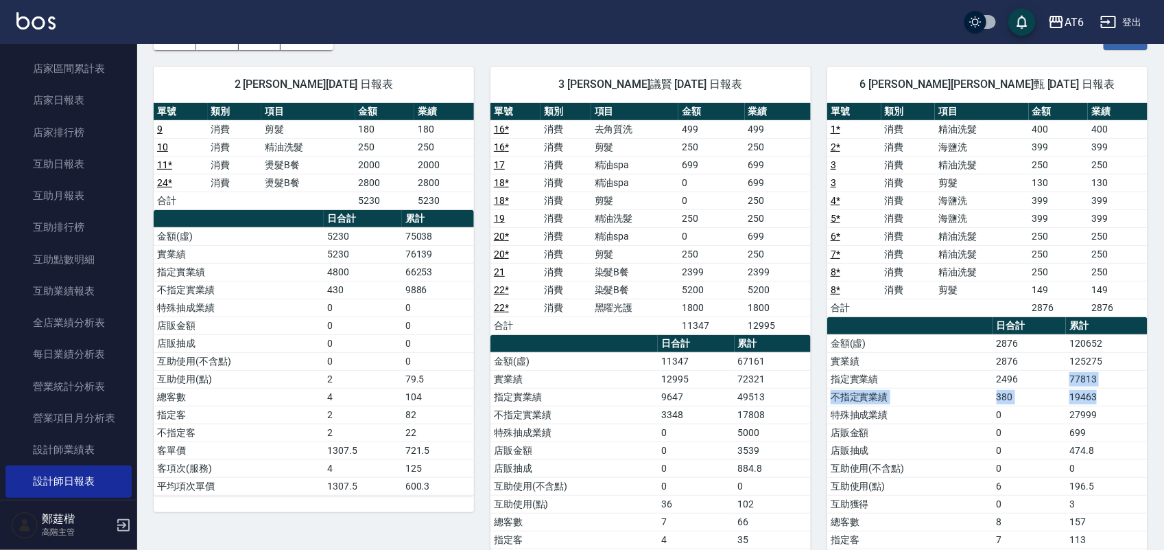
drag, startPoint x: 1072, startPoint y: 382, endPoint x: 1108, endPoint y: 401, distance: 40.5
click at [1108, 401] on tbody "金額(虛) 2876 120652 實業績 2876 125275 指定實業績 2496 77813 不指定實業績 380 19463 特殊抽成業績 0 27…" at bounding box center [987, 476] width 320 height 285
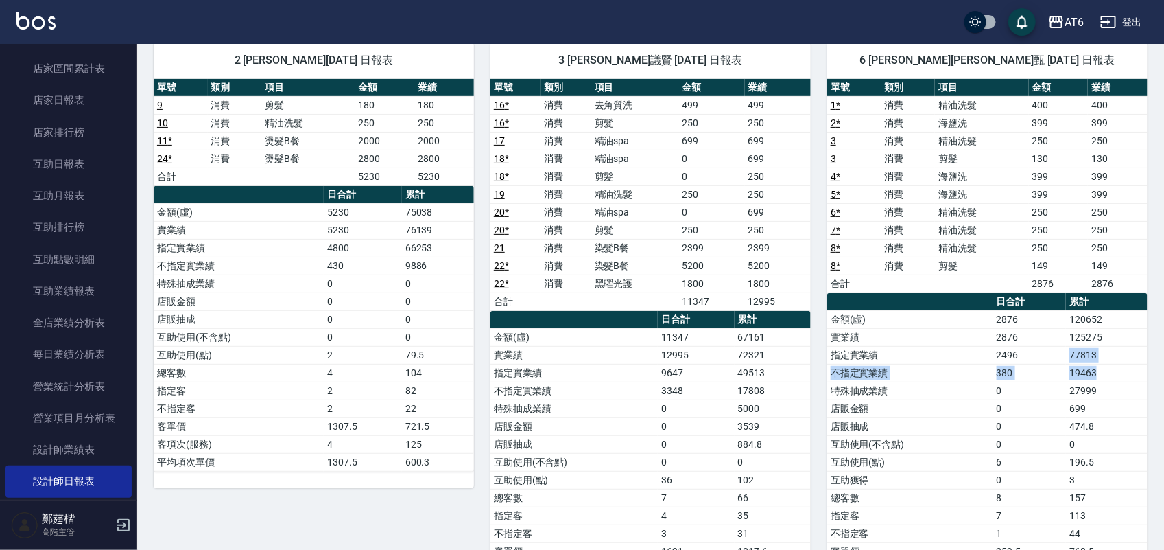
scroll to position [0, 0]
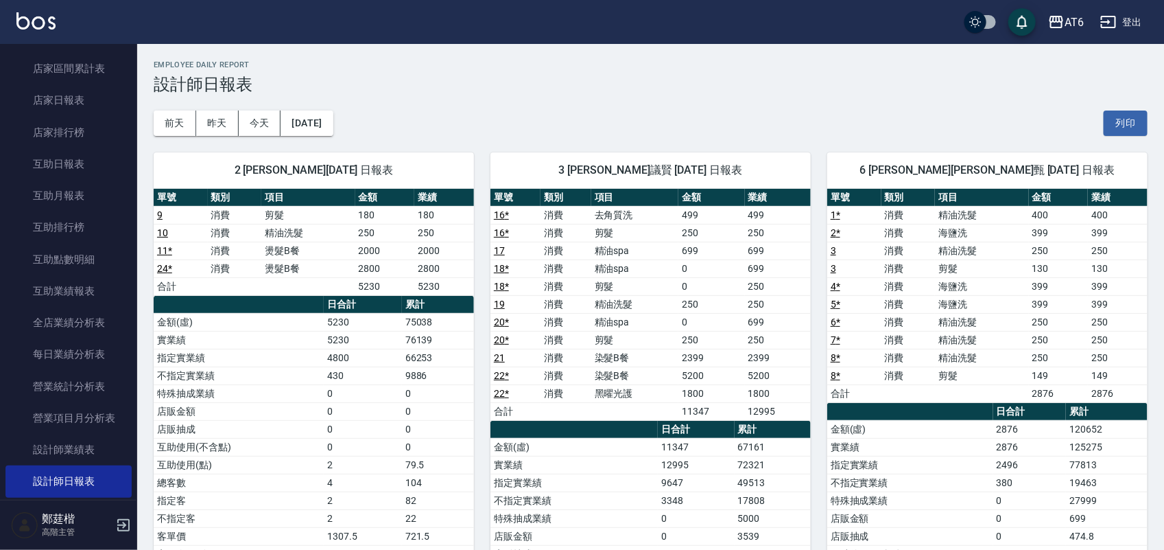
click at [687, 80] on h3 "設計師日報表" at bounding box center [651, 84] width 994 height 19
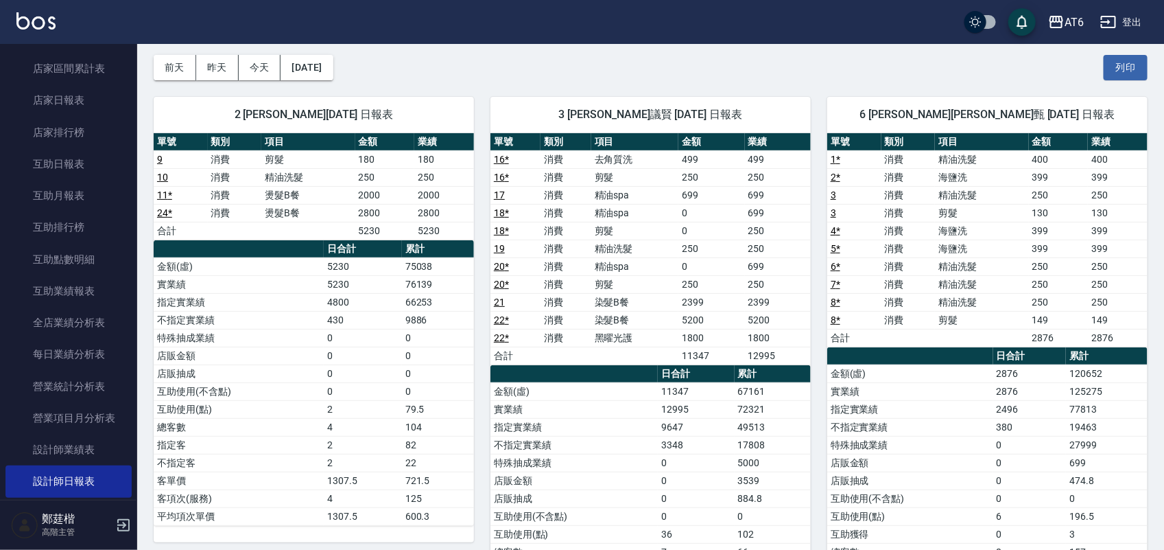
scroll to position [86, 0]
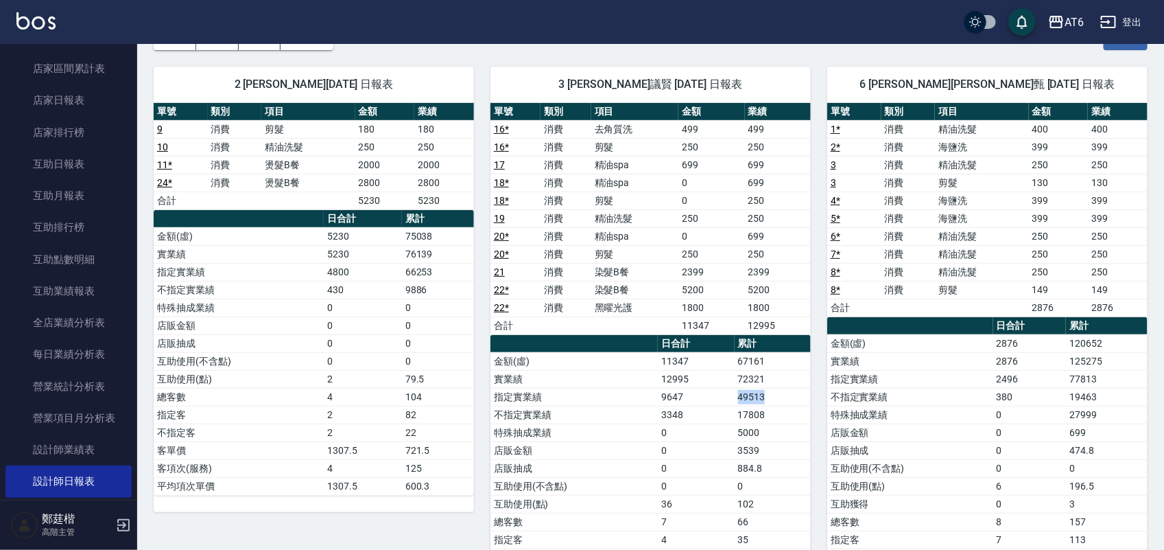
drag, startPoint x: 770, startPoint y: 392, endPoint x: 736, endPoint y: 406, distance: 36.6
click at [736, 406] on td "49513" at bounding box center [773, 397] width 77 height 18
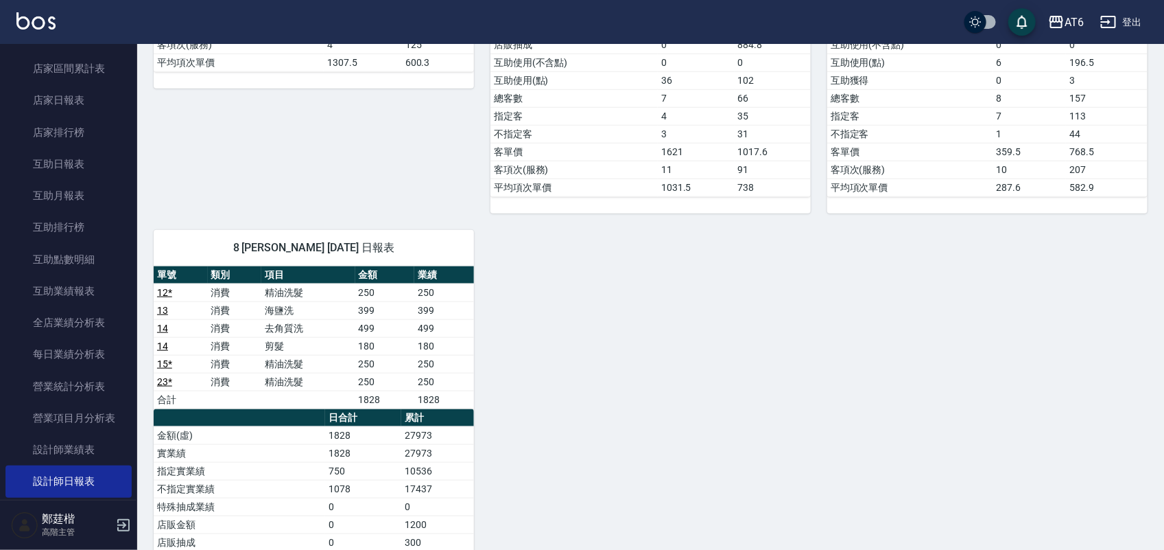
scroll to position [600, 0]
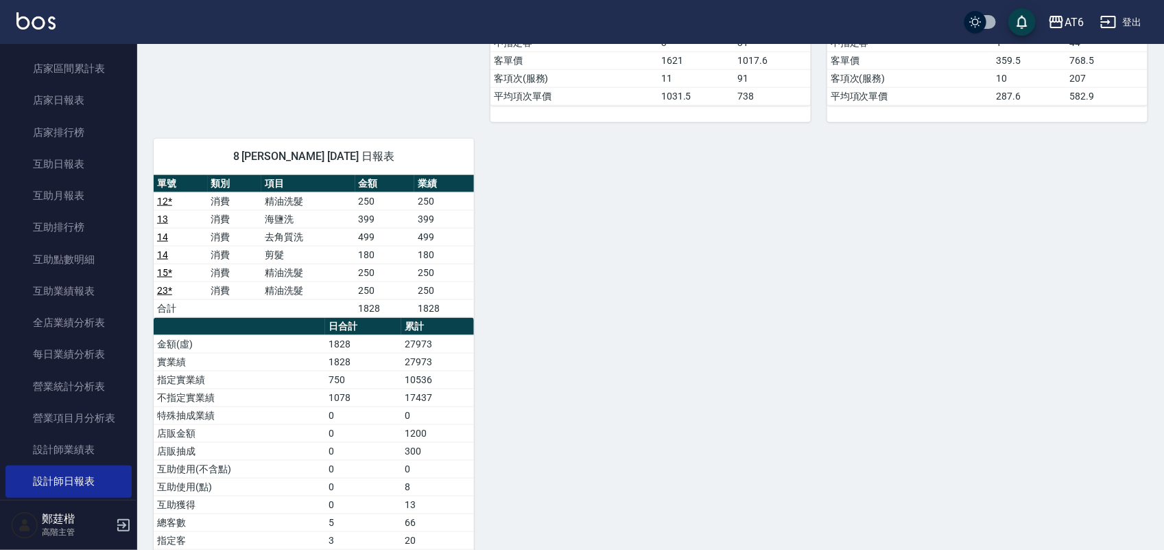
click at [576, 246] on div "2 [PERSON_NAME][DATE] 日報表 單號 類別 項目 金額 業績 9 消費 剪髮 180 180 10 消費 精油洗髮 250 250 11 …" at bounding box center [642, 86] width 1011 height 1102
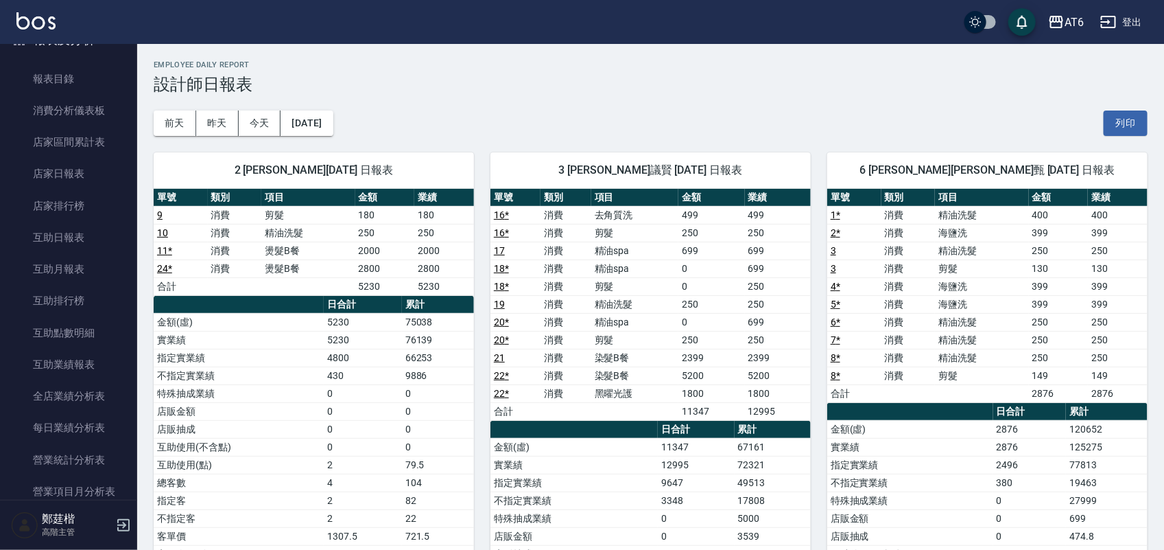
scroll to position [0, 0]
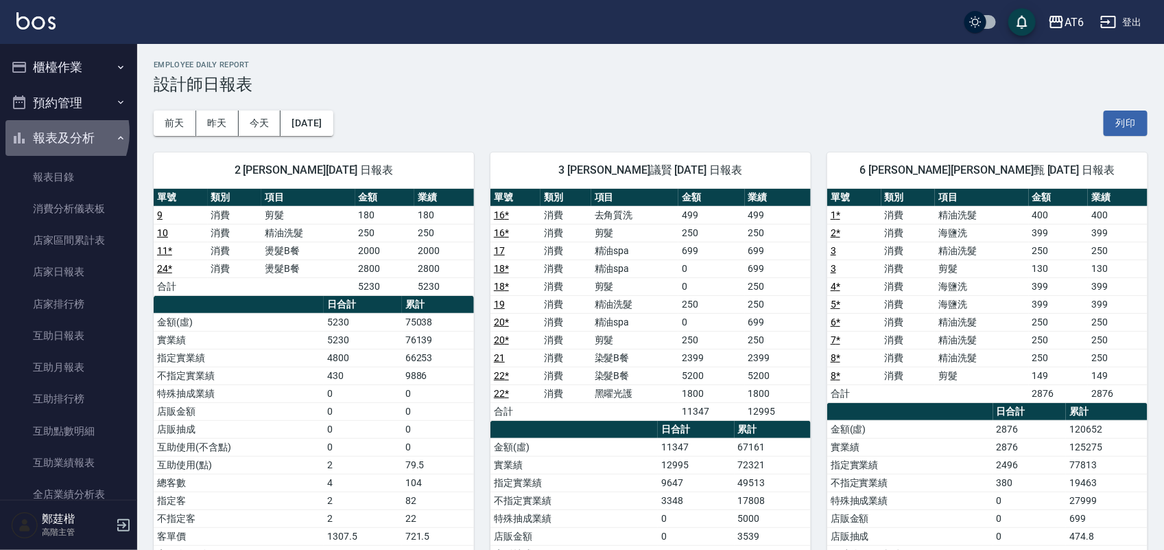
click at [51, 132] on button "報表及分析" at bounding box center [68, 138] width 126 height 36
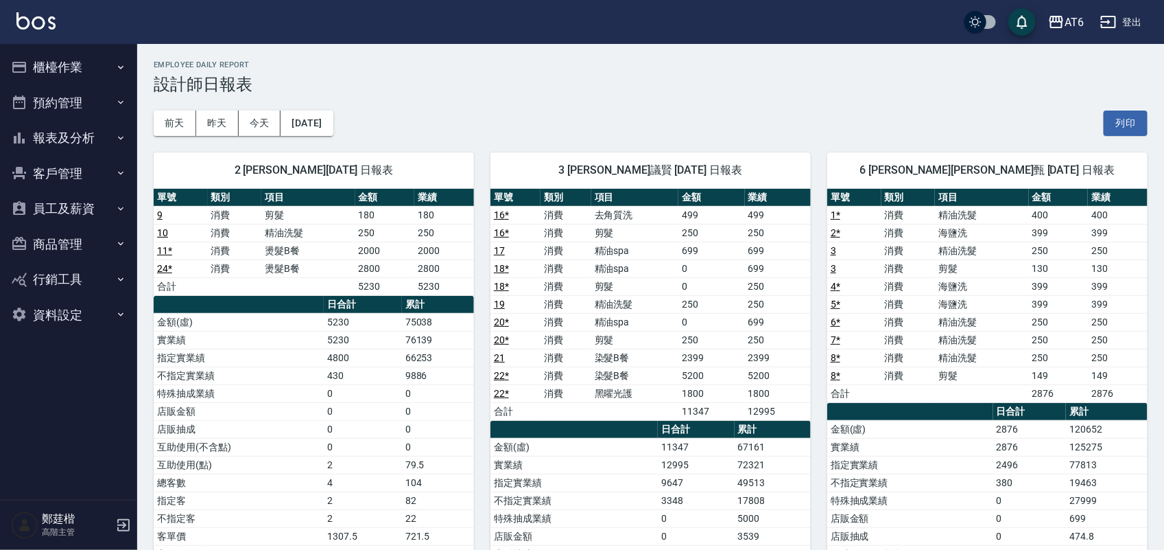
scroll to position [86, 0]
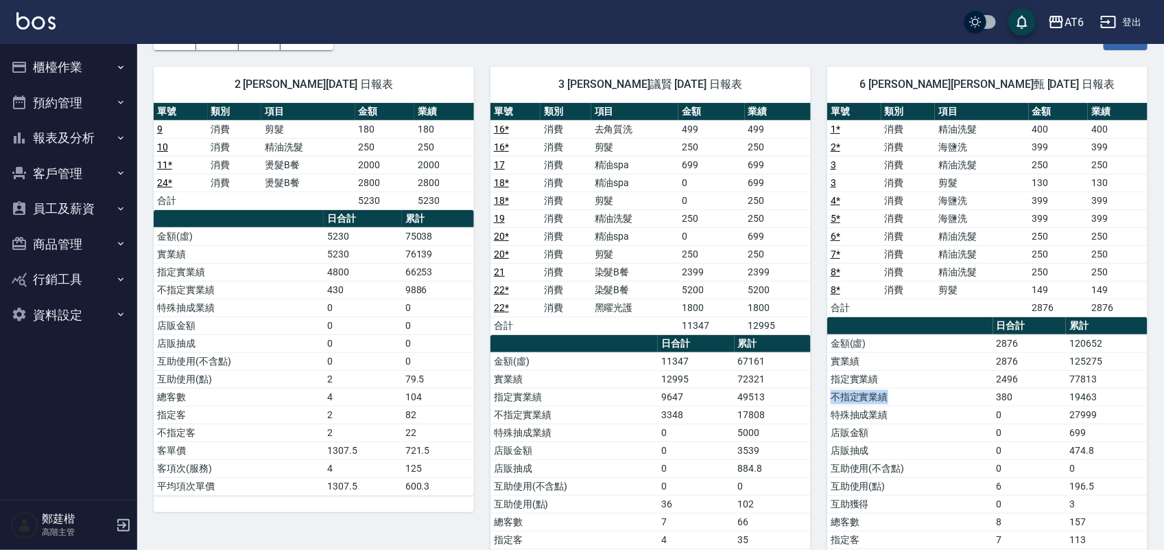
drag, startPoint x: 887, startPoint y: 399, endPoint x: 827, endPoint y: 399, distance: 59.7
click at [827, 399] on td "不指定實業績" at bounding box center [910, 397] width 166 height 18
click at [887, 391] on td "不指定實業績" at bounding box center [910, 397] width 166 height 18
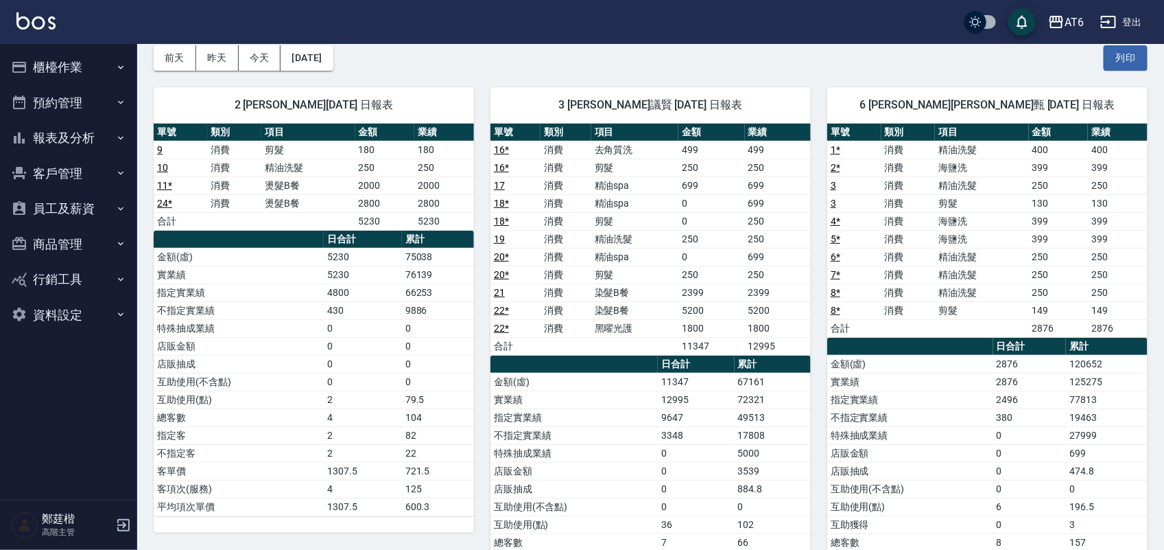
scroll to position [257, 0]
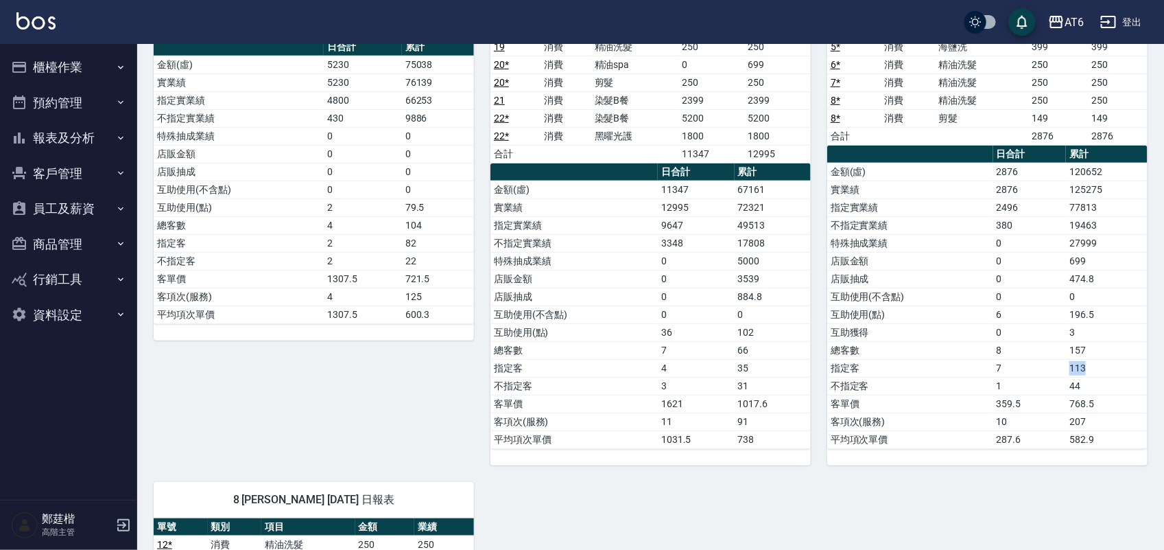
drag, startPoint x: 1095, startPoint y: 366, endPoint x: 1058, endPoint y: 373, distance: 37.7
click at [1058, 373] on tr "指定客 7 113" at bounding box center [987, 368] width 320 height 18
drag, startPoint x: 1037, startPoint y: 354, endPoint x: 1031, endPoint y: 362, distance: 10.7
click at [1037, 362] on tbody "金額(虛) 2876 120652 實業績 2876 125275 指定實業績 2496 77813 不指定實業績 380 19463 特殊抽成業績 0 27…" at bounding box center [987, 305] width 320 height 285
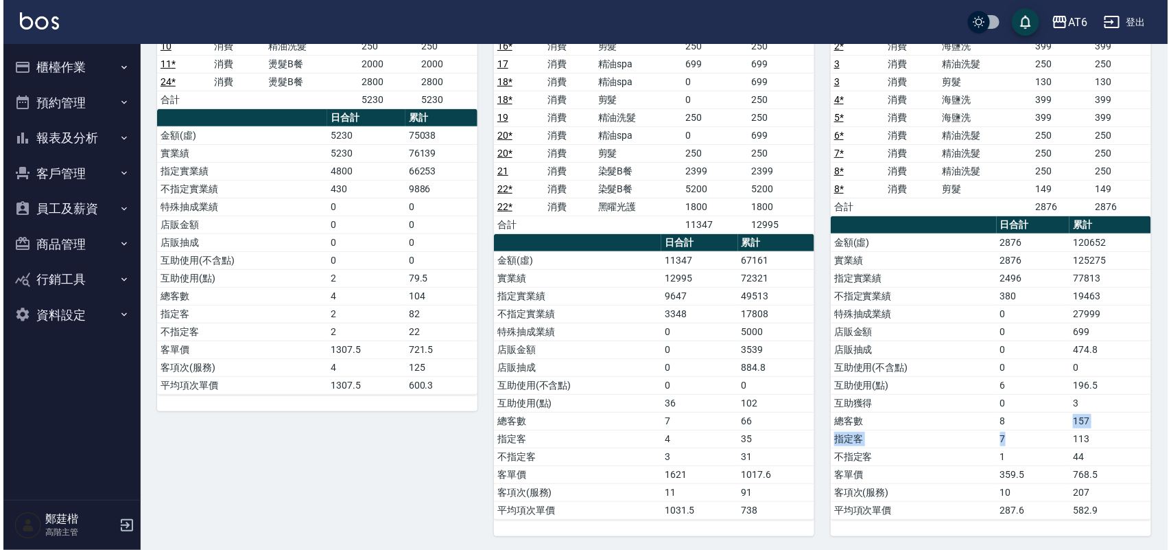
scroll to position [0, 0]
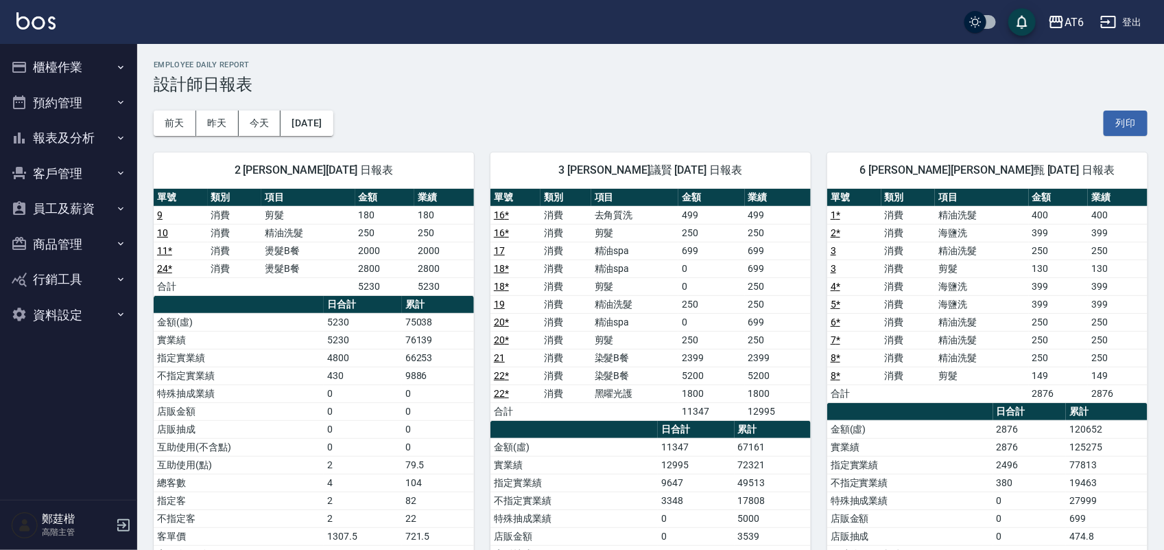
click at [681, 118] on div "[DATE] [DATE] [DATE] [DATE] 列印" at bounding box center [651, 123] width 994 height 58
click at [112, 132] on button "報表及分析" at bounding box center [68, 138] width 126 height 36
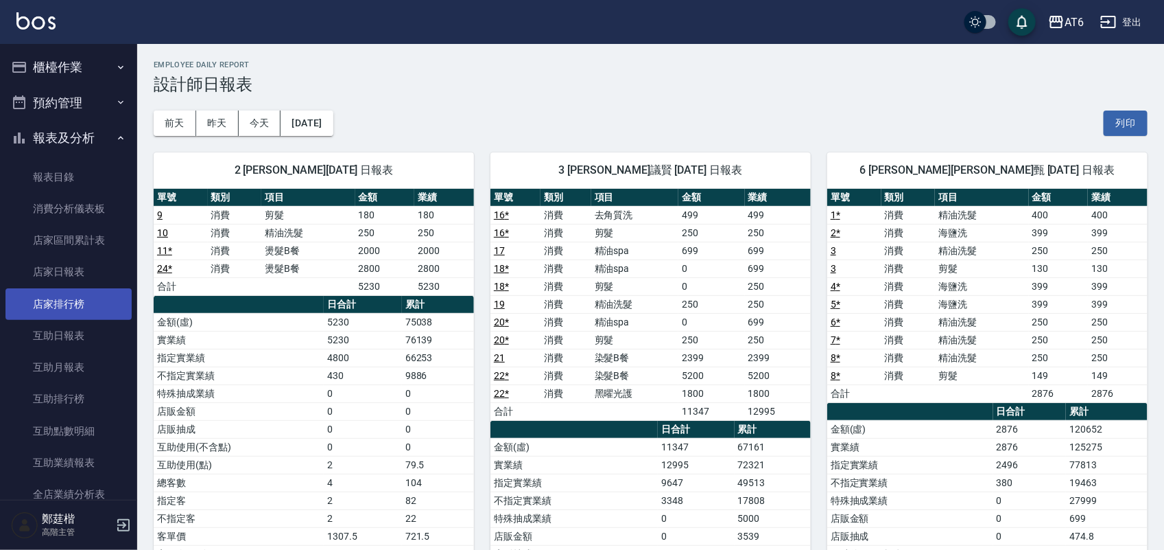
click at [66, 304] on link "店家排行榜" at bounding box center [68, 304] width 126 height 32
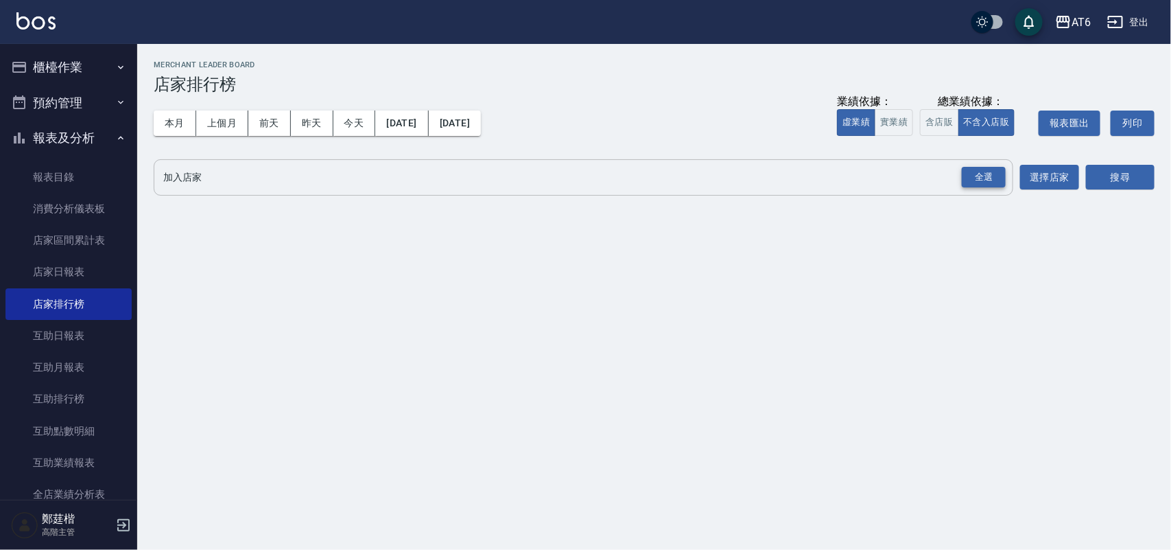
click at [978, 178] on div "全選" at bounding box center [984, 177] width 44 height 21
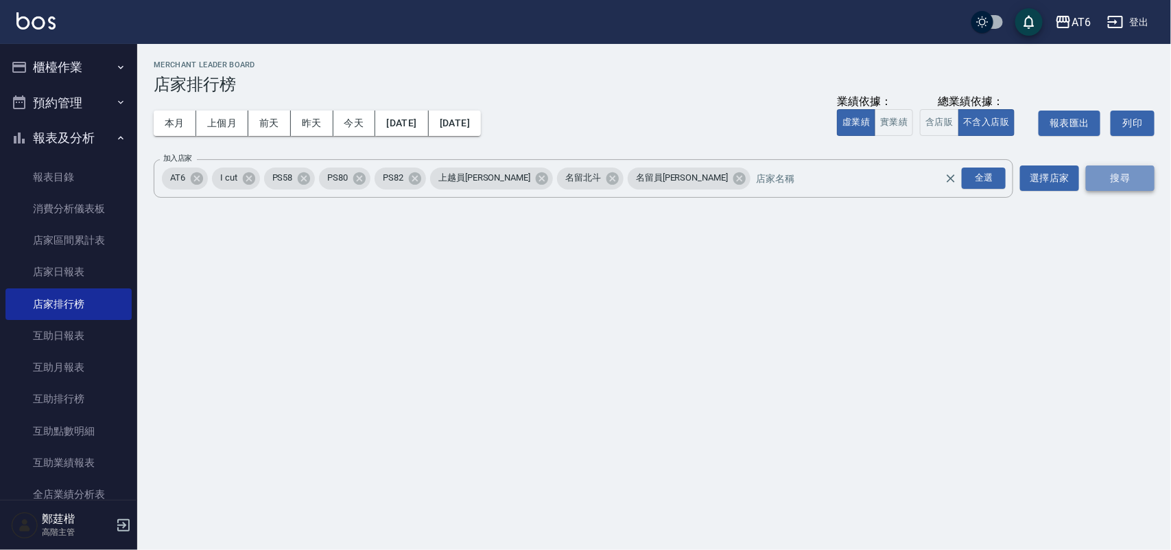
click at [1129, 183] on button "搜尋" at bounding box center [1120, 177] width 69 height 25
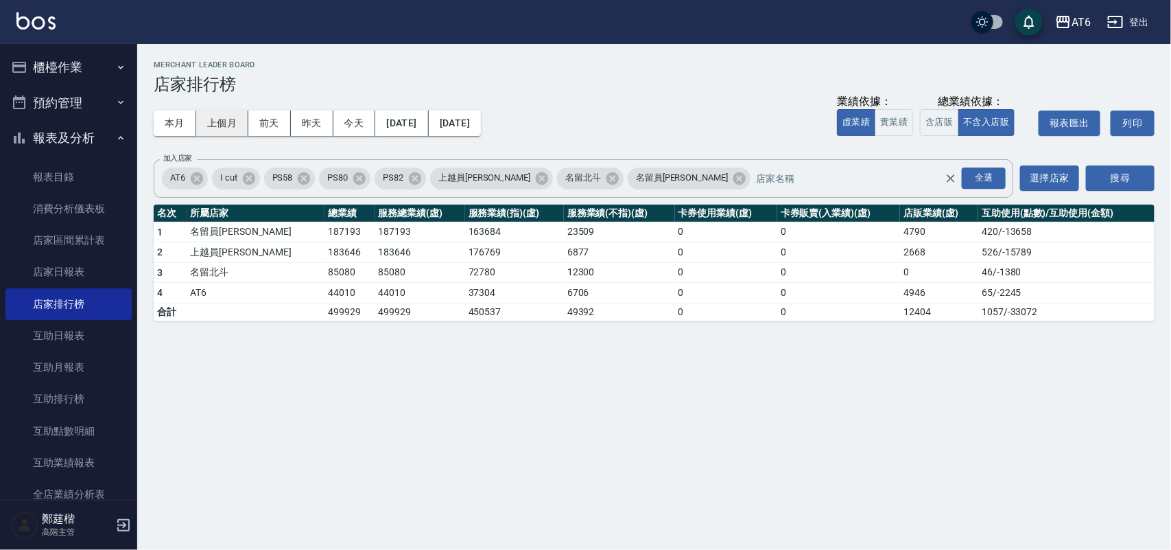
click at [218, 117] on button "上個月" at bounding box center [222, 122] width 52 height 25
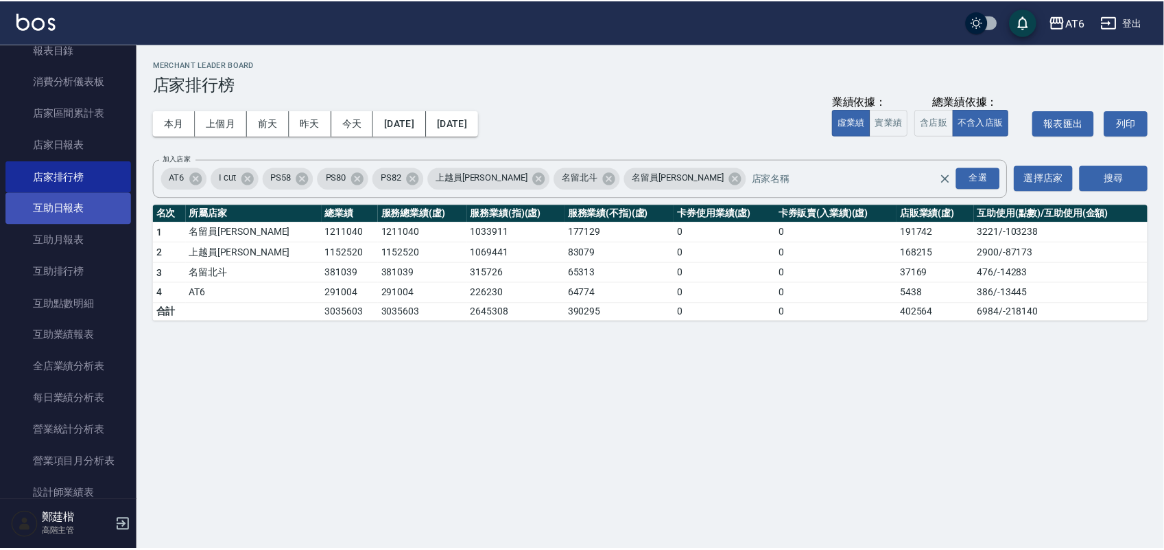
scroll to position [172, 0]
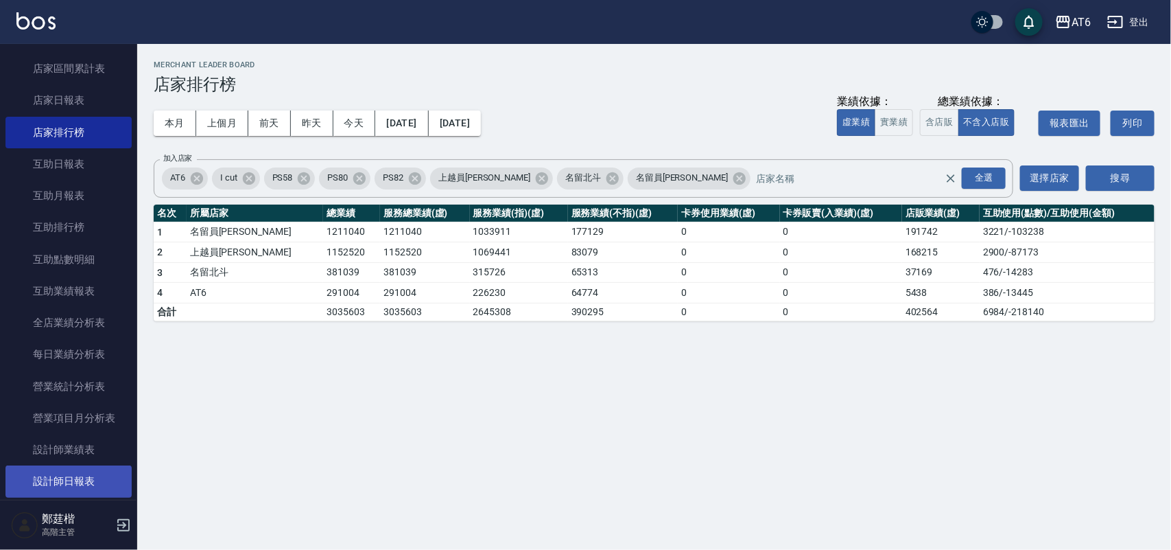
click at [82, 471] on link "設計師日報表" at bounding box center [68, 481] width 126 height 32
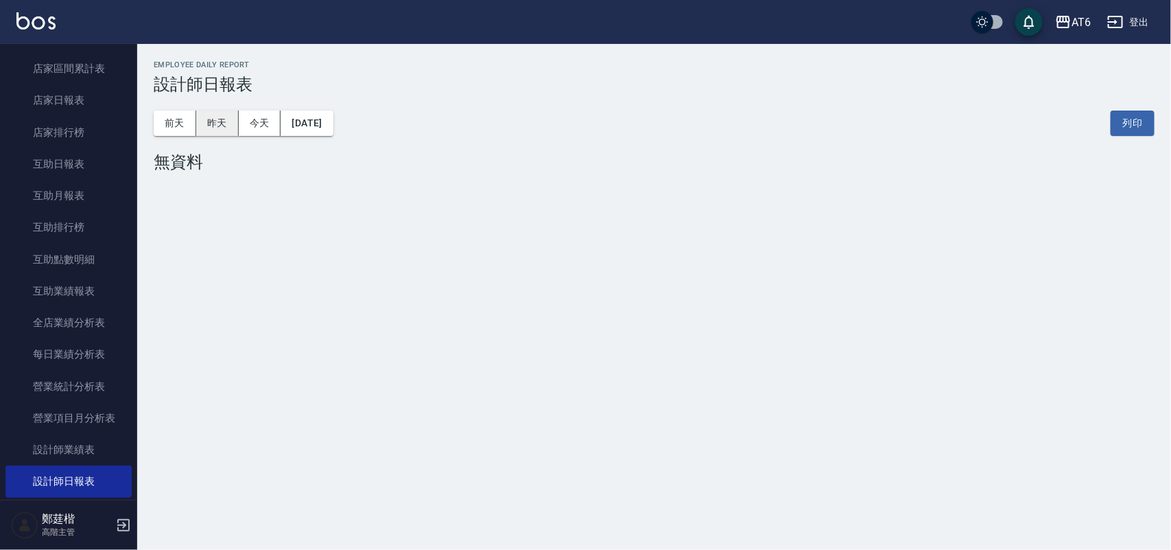
click at [211, 125] on button "昨天" at bounding box center [217, 122] width 43 height 25
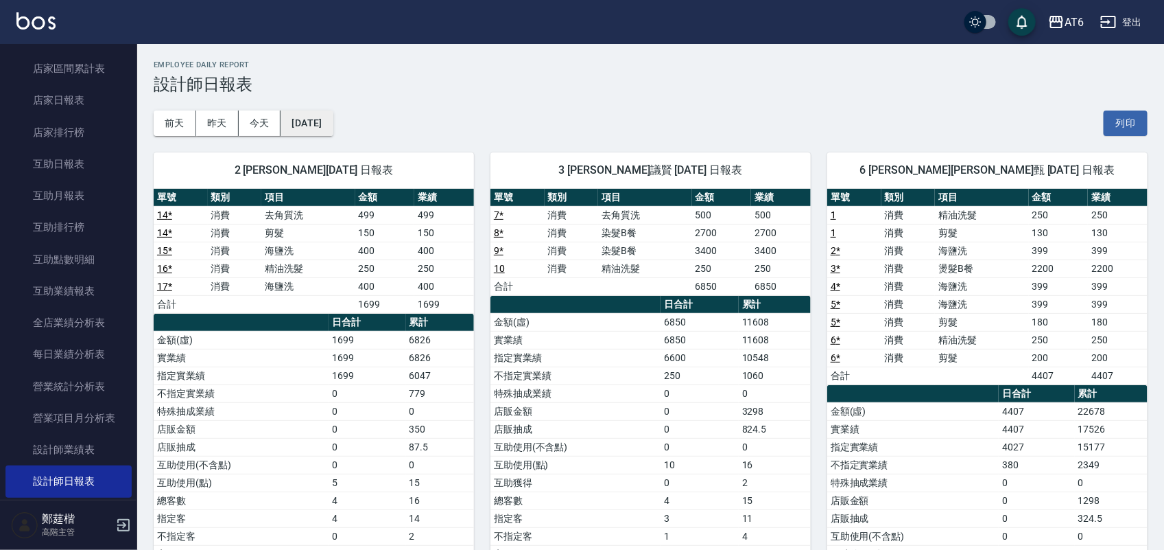
click at [312, 128] on button "[DATE]" at bounding box center [307, 122] width 52 height 25
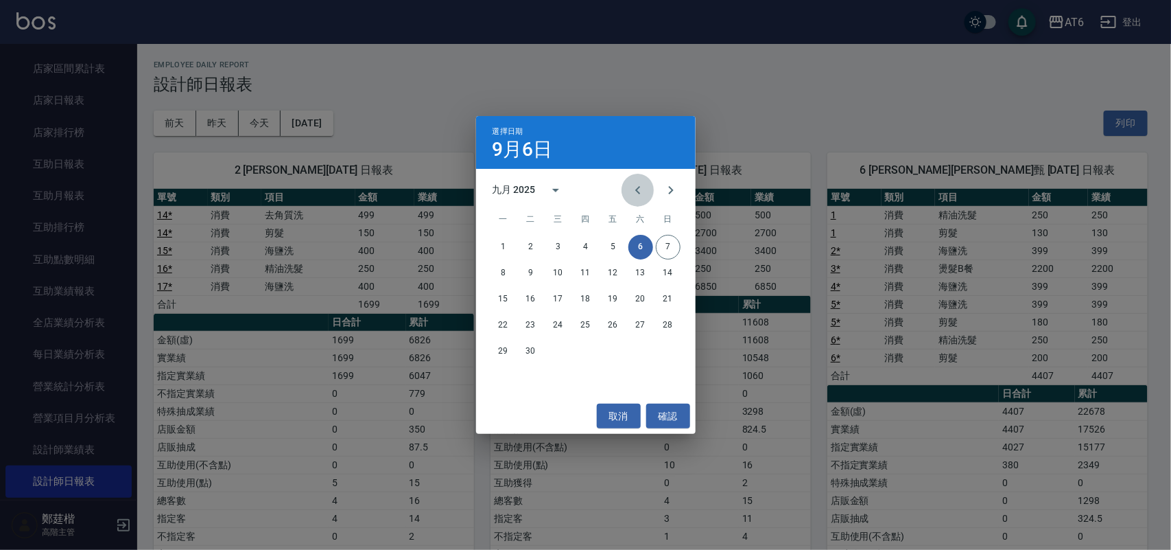
click at [628, 184] on button "Previous month" at bounding box center [638, 190] width 33 height 33
click at [671, 342] on button "31" at bounding box center [668, 351] width 25 height 25
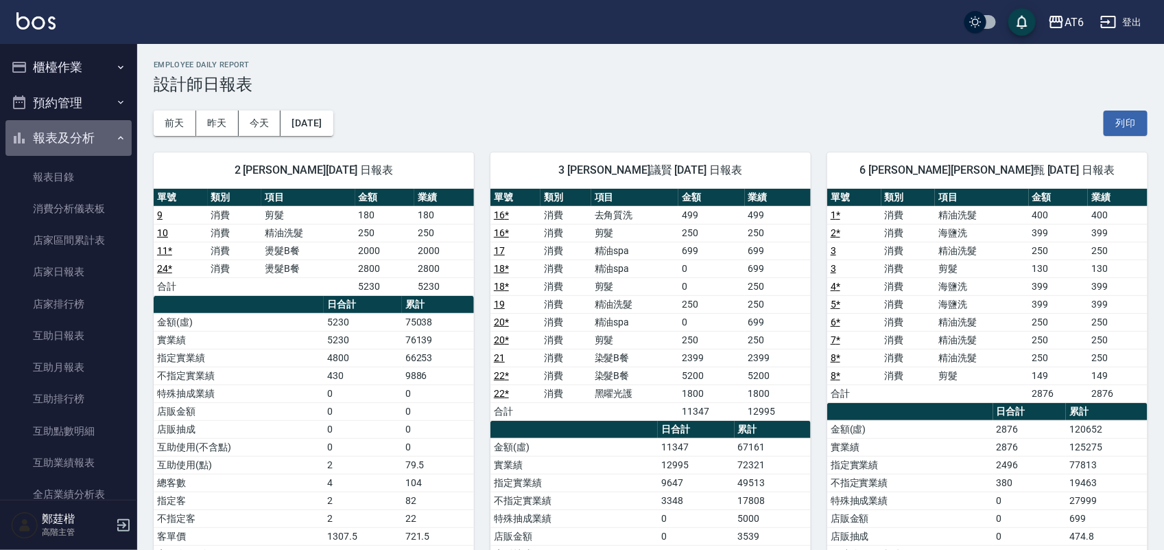
click at [69, 141] on button "報表及分析" at bounding box center [68, 138] width 126 height 36
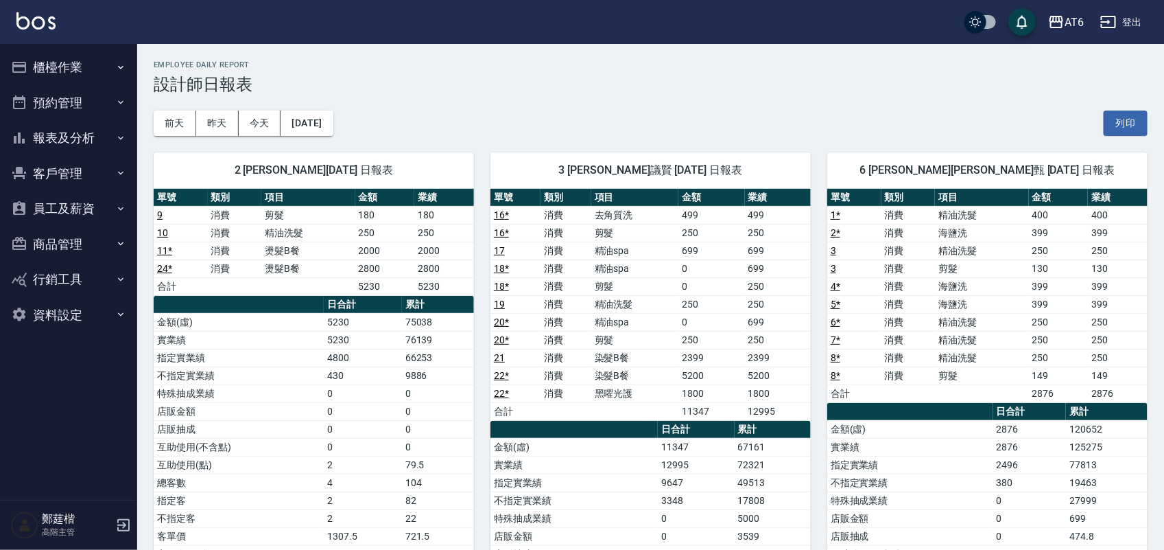
click at [56, 80] on button "櫃檯作業" at bounding box center [68, 67] width 126 height 36
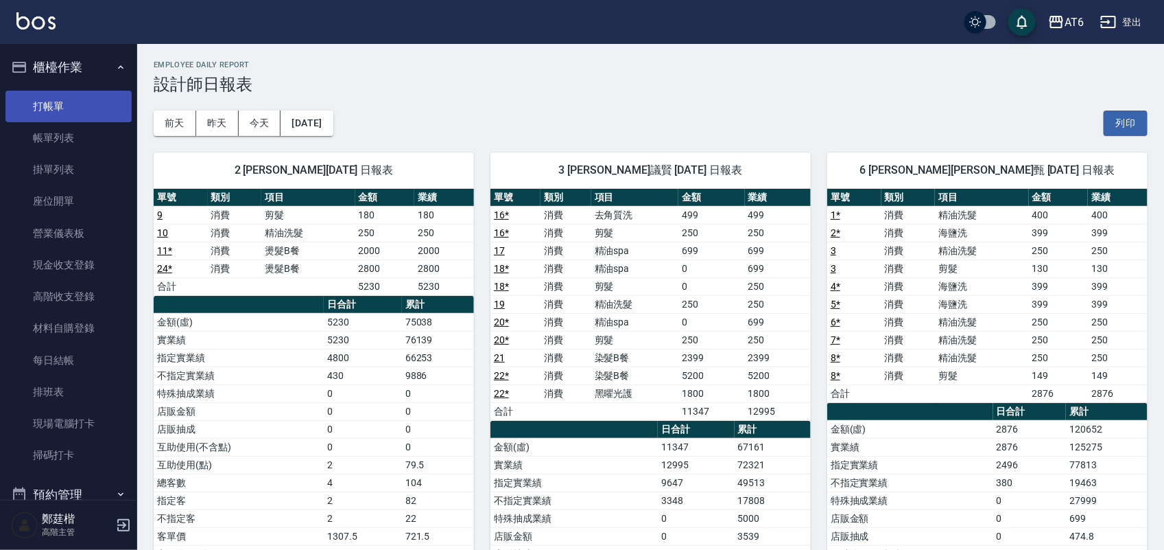
click at [86, 119] on link "打帳單" at bounding box center [68, 107] width 126 height 32
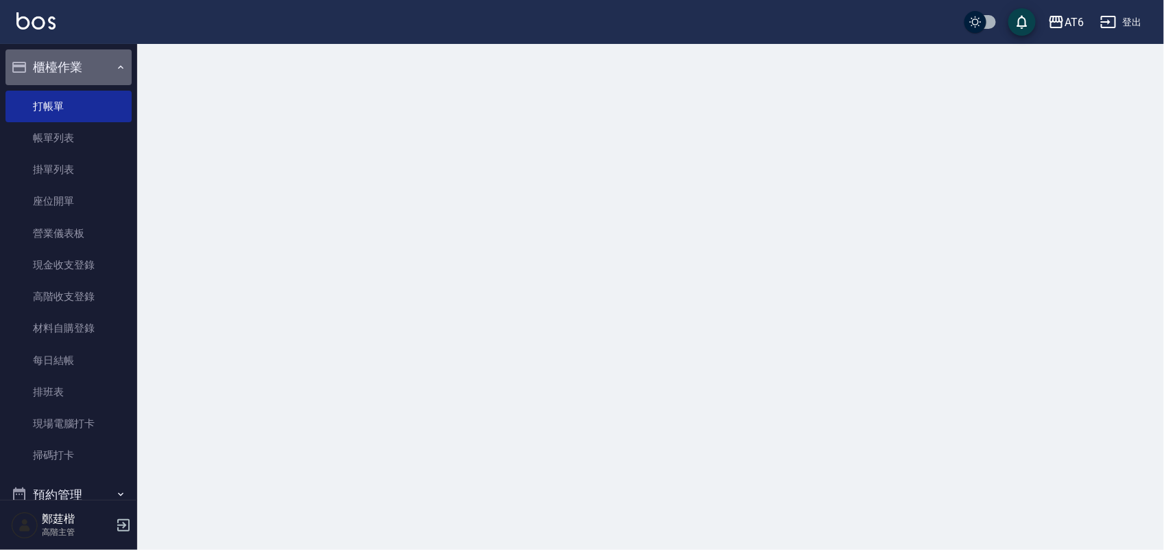
click at [97, 79] on button "櫃檯作業" at bounding box center [68, 67] width 126 height 36
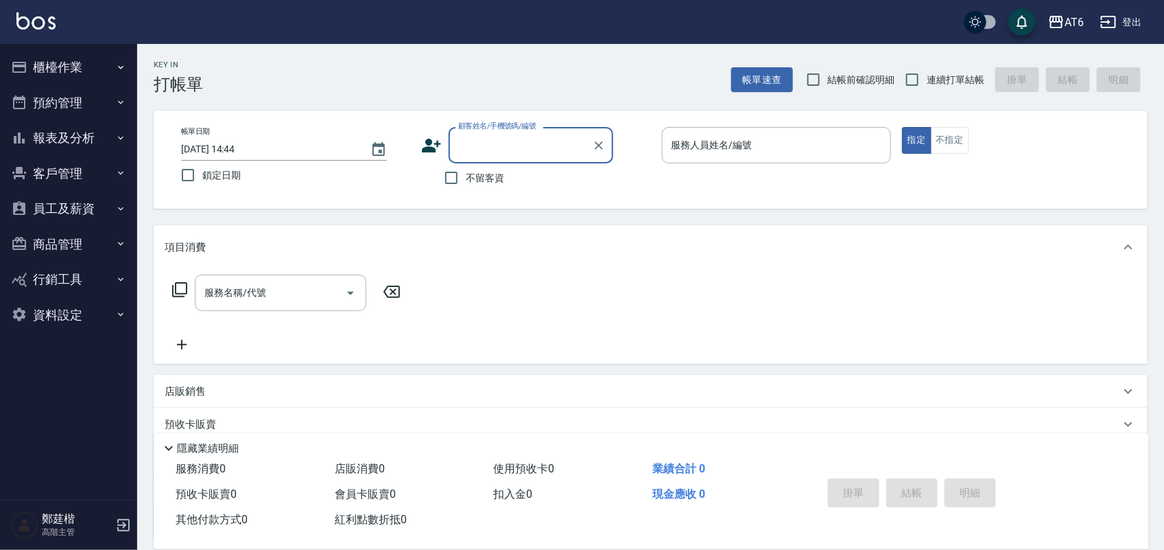
click at [72, 200] on button "員工及薪資" at bounding box center [68, 209] width 126 height 36
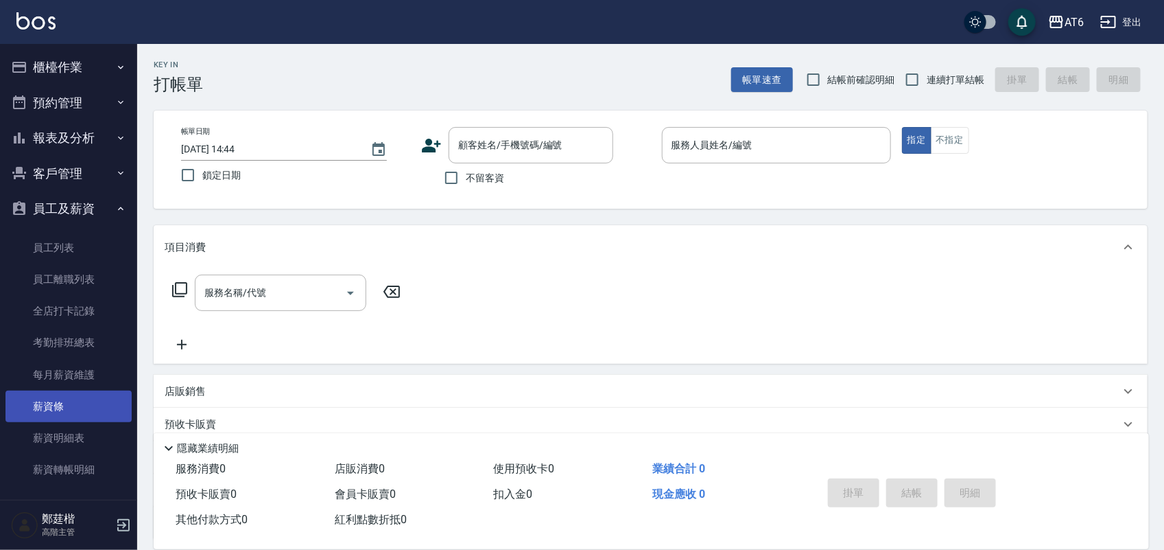
drag, startPoint x: 90, startPoint y: 385, endPoint x: 60, endPoint y: 405, distance: 35.6
click at [60, 405] on link "薪資條" at bounding box center [68, 406] width 126 height 32
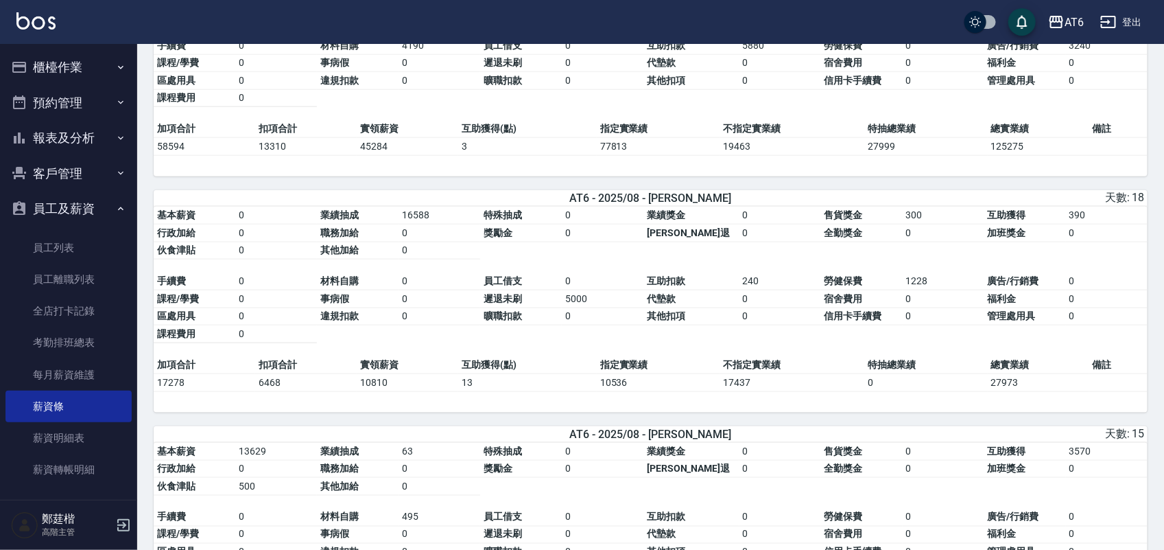
scroll to position [686, 0]
